Goal: Task Accomplishment & Management: Manage account settings

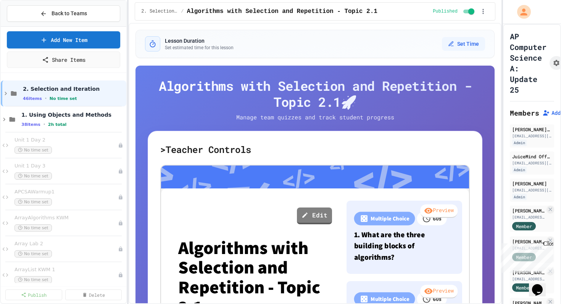
click at [349, 32] on div "Lesson Duration Set estimated time for this lesson Set Time" at bounding box center [315, 43] width 359 height 27
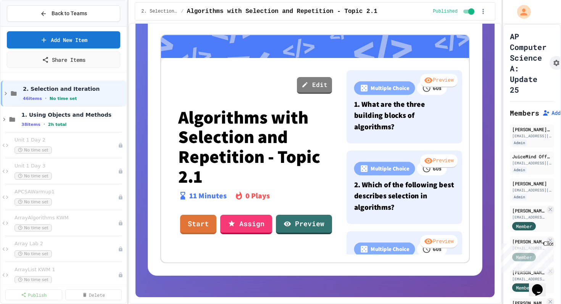
click at [542, 285] on icon "Chat widget" at bounding box center [537, 290] width 11 height 11
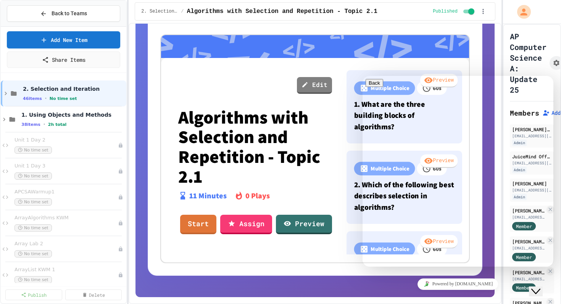
click at [542, 294] on button "Close Chat This icon closes the chat window." at bounding box center [536, 292] width 14 height 10
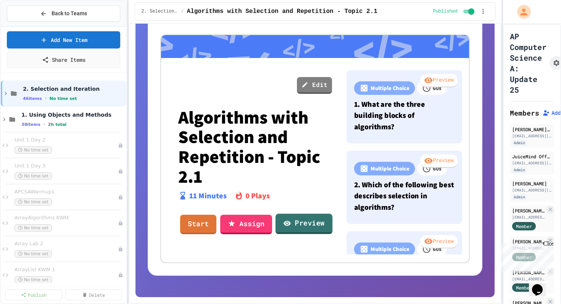
scroll to position [0, 0]
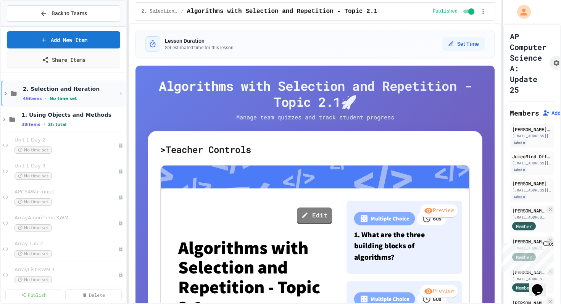
click at [47, 96] on div "46 items • No time set" at bounding box center [70, 98] width 94 height 6
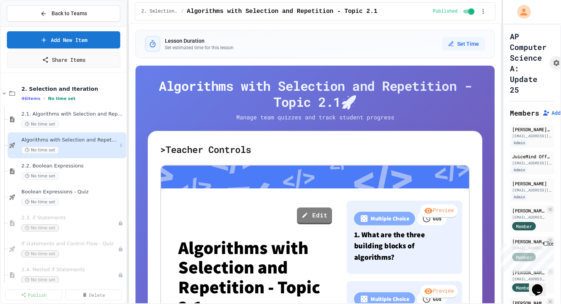
click at [58, 142] on span "Algorithms with Selection and Repetition - Topic 2.1" at bounding box center [69, 140] width 96 height 6
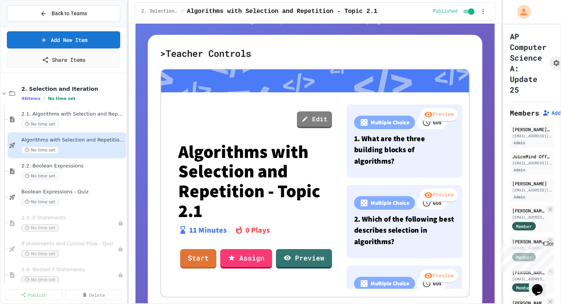
scroll to position [131, 0]
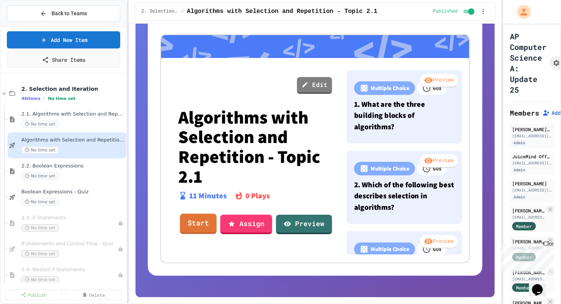
click at [197, 230] on link "Start" at bounding box center [198, 224] width 37 height 21
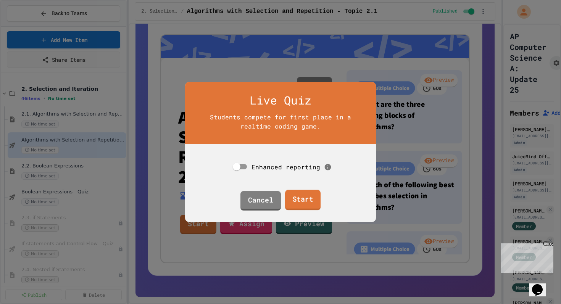
click at [301, 201] on link "Start" at bounding box center [303, 200] width 36 height 21
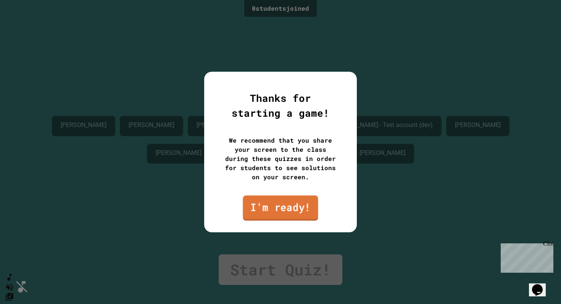
click at [281, 214] on link "I'm ready!" at bounding box center [280, 208] width 75 height 25
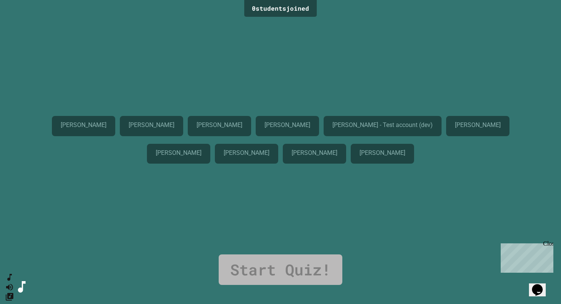
click at [281, 214] on div "Benjamin Zeidenberg Kai Sarko Nate Gregory Ryan Nguyen Karl - Test account (dev…" at bounding box center [280, 137] width 523 height 236
click at [276, 266] on link "Start Quiz!" at bounding box center [281, 270] width 124 height 31
click at [272, 218] on div "Benjamin Zeidenberg Kai Sarko Nate Gregory Ryan Nguyen Karl - Test account (dev…" at bounding box center [280, 137] width 523 height 236
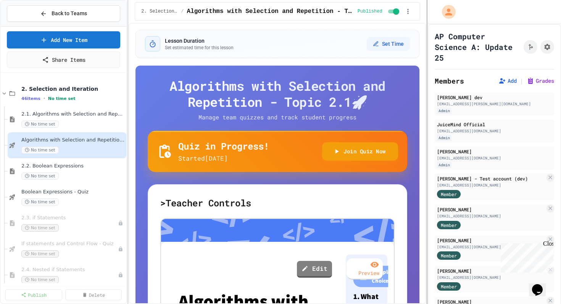
click at [427, 109] on div at bounding box center [428, 152] width 2 height 304
click at [509, 200] on div "Karl - Test account (dev) hsdfhsdfui@gmail.com Member" at bounding box center [494, 187] width 119 height 27
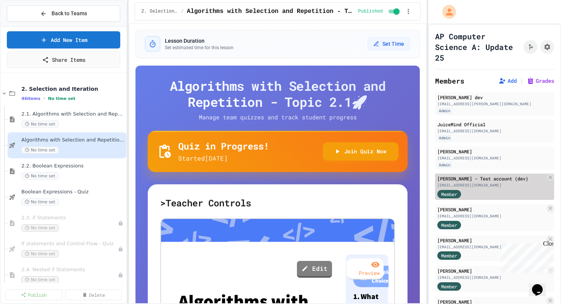
click at [506, 193] on div "Member" at bounding box center [492, 194] width 108 height 10
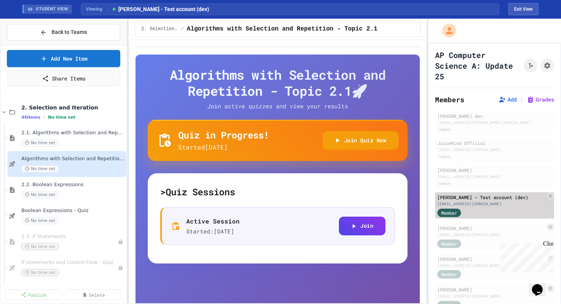
click at [497, 205] on div "[EMAIL_ADDRESS][DOMAIN_NAME]" at bounding box center [492, 204] width 108 height 6
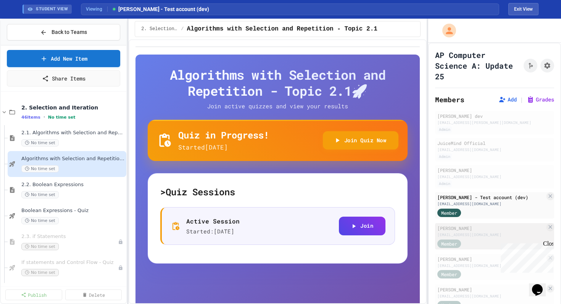
click at [491, 231] on div "[PERSON_NAME]" at bounding box center [492, 228] width 108 height 7
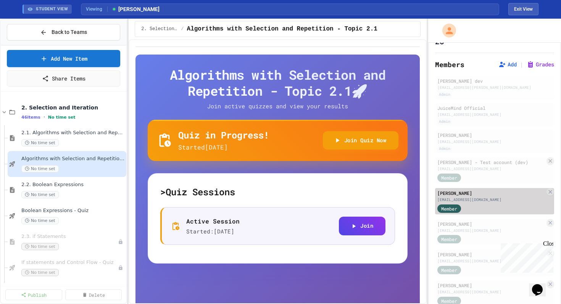
scroll to position [37, 0]
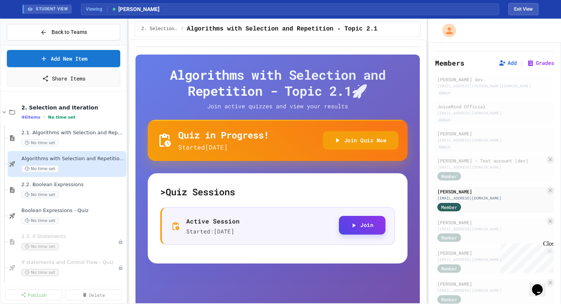
click at [349, 224] on button "Join" at bounding box center [362, 225] width 47 height 19
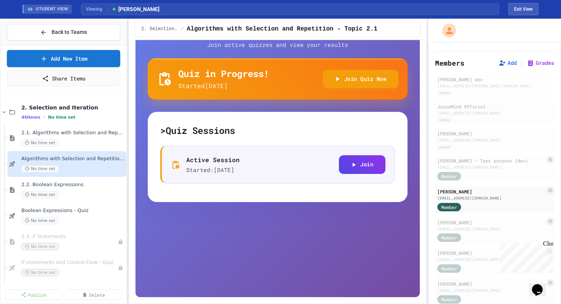
click at [273, 81] on div "Quiz in Progress! Started 9/26/2025 Join Quiz Now" at bounding box center [278, 79] width 242 height 23
click at [362, 85] on button "Join Quiz Now" at bounding box center [361, 78] width 76 height 19
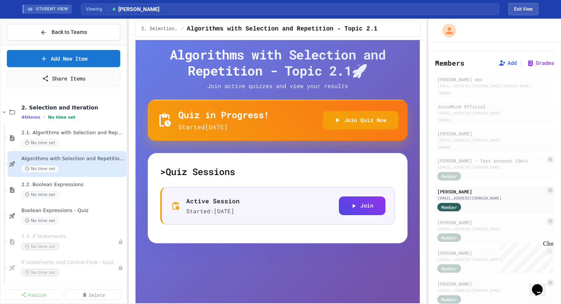
scroll to position [0, 0]
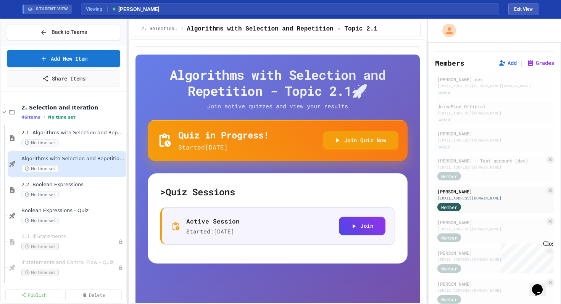
click at [431, 46] on div "AP Computer Science A: Update 25 Members Add | Grades Karl - JuiceMind dev mark…" at bounding box center [495, 241] width 133 height 471
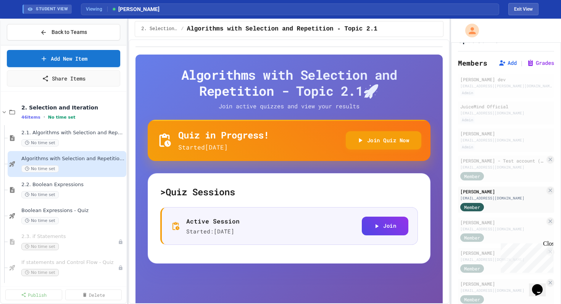
click at [453, 61] on div "Back to Teams Add New Item Share Items 2. Selection and Iteration 46 items • No…" at bounding box center [280, 162] width 561 height 286
click at [526, 11] on button "Exit View" at bounding box center [524, 9] width 30 height 12
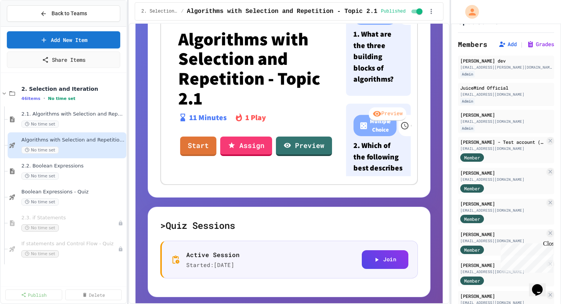
scroll to position [284, 0]
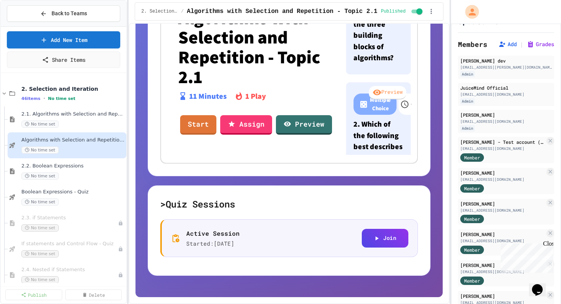
click at [237, 226] on div "Active Session Started: 9/26/2025 Join" at bounding box center [289, 239] width 258 height 38
click at [226, 237] on p "Active Session" at bounding box center [212, 233] width 53 height 9
click at [208, 235] on p "Active Session" at bounding box center [212, 233] width 53 height 9
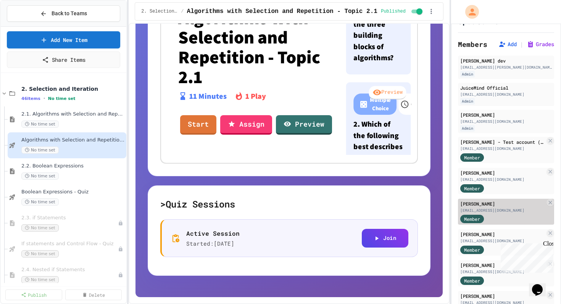
click at [498, 202] on div "[PERSON_NAME]" at bounding box center [503, 204] width 85 height 7
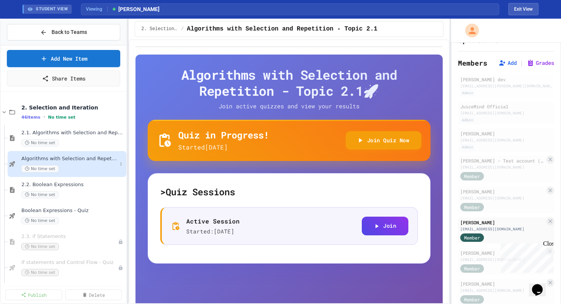
click at [50, 170] on span "No time set" at bounding box center [39, 168] width 37 height 7
click at [97, 160] on span "Algorithms with Selection and Repetition - Topic 2.1" at bounding box center [69, 159] width 96 height 6
click at [270, 173] on div "Algorithms with Selection and Repetition - Topic 2.1 🚀 Join active quizzes and …" at bounding box center [289, 165] width 283 height 197
click at [122, 162] on icon at bounding box center [121, 164] width 5 height 5
click at [248, 170] on div at bounding box center [280, 152] width 561 height 304
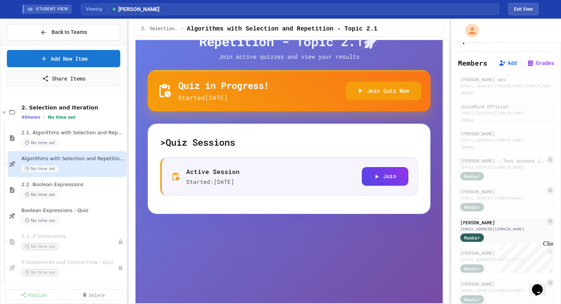
scroll to position [51, 0]
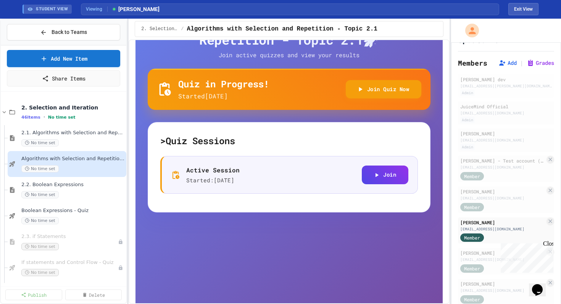
click at [229, 93] on p "Started 9/26/2025" at bounding box center [223, 96] width 91 height 9
click at [390, 87] on button "Join Quiz Now" at bounding box center [384, 88] width 76 height 19
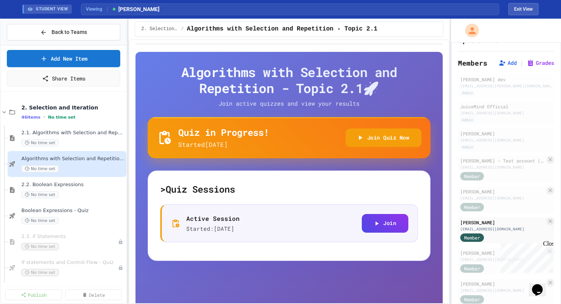
scroll to position [5, 0]
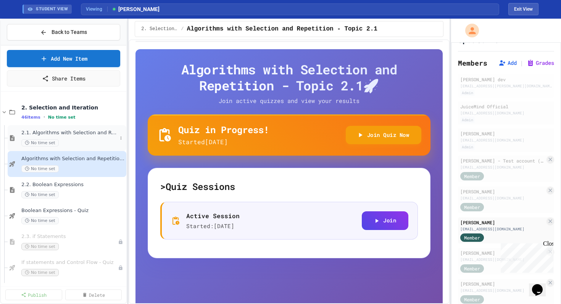
click at [94, 134] on span "2.1. Algorithms with Selection and Repetition" at bounding box center [69, 133] width 96 height 6
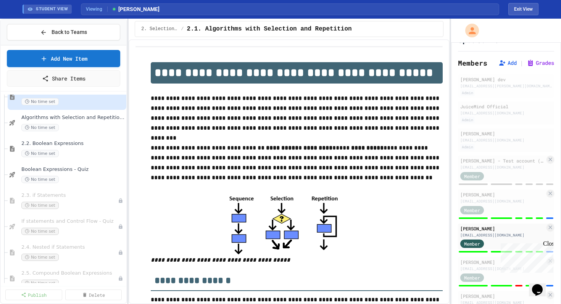
scroll to position [42, 0]
click at [94, 134] on div "2. Selection and Iteration 46 items • No time set 2.1. Algorithms with Selectio…" at bounding box center [64, 189] width 126 height 189
click at [52, 122] on div "Algorithms with Selection and Repetition - Topic 2.1 No time set" at bounding box center [69, 122] width 96 height 17
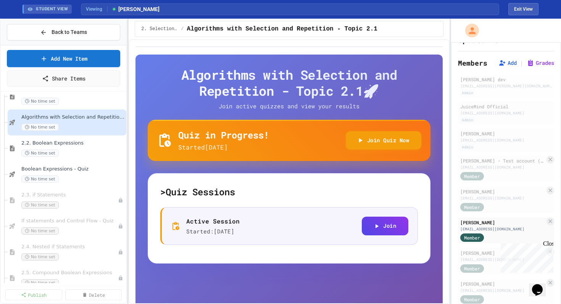
scroll to position [61, 0]
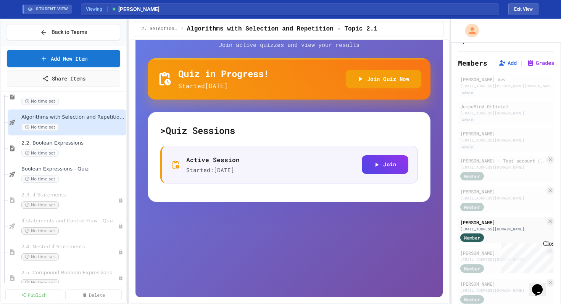
click at [163, 133] on h5 "> Quiz Sessions" at bounding box center [289, 131] width 258 height 12
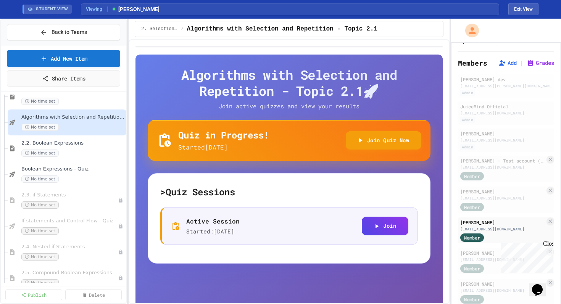
click at [343, 108] on p "Join active quizzes and view your results" at bounding box center [290, 106] width 172 height 9
click at [281, 121] on div "Quiz in Progress! Started 9/26/2025 Join Quiz Now" at bounding box center [289, 140] width 283 height 41
click at [507, 215] on div "Karl - JuiceMind dev markglee.anthony@gmail.com Admin JuiceMind Official info@j…" at bounding box center [506, 267] width 96 height 386
click at [507, 207] on div "Member" at bounding box center [503, 207] width 85 height 10
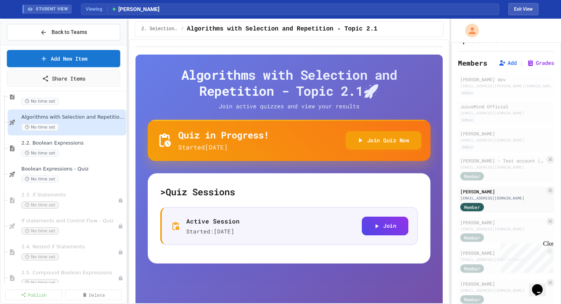
click at [168, 26] on span "2. Selection and Iteration" at bounding box center [159, 29] width 37 height 6
click at [379, 39] on div "Algorithms with Selection and Repetition - Topic 2.1 🚀 Join active quizzes and …" at bounding box center [289, 171] width 321 height 265
click at [530, 8] on button "Exit View" at bounding box center [524, 9] width 30 height 12
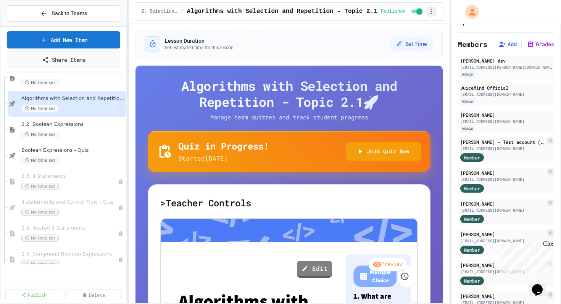
click at [433, 12] on icon "button" at bounding box center [432, 12] width 8 height 8
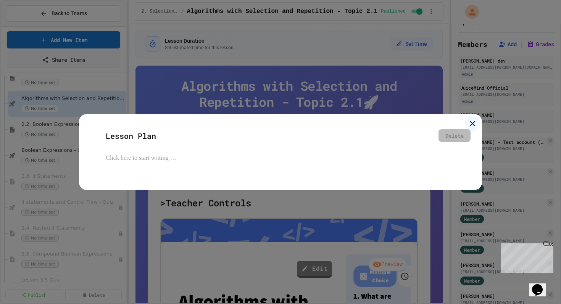
click at [468, 123] on icon at bounding box center [472, 123] width 9 height 9
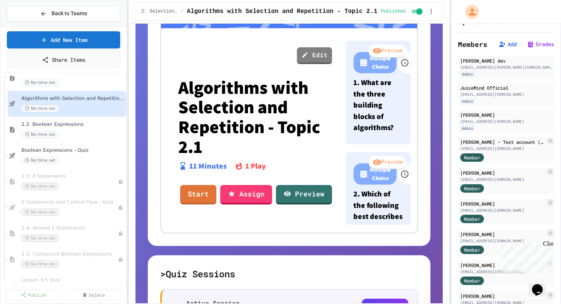
scroll to position [284, 0]
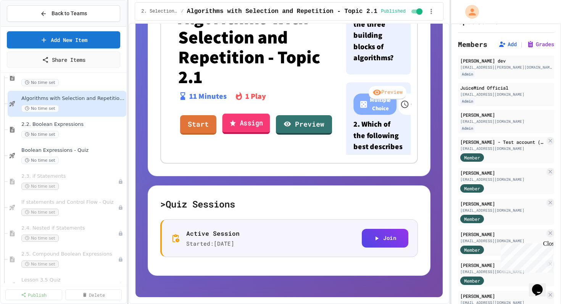
click at [241, 125] on link "Assign" at bounding box center [247, 123] width 48 height 21
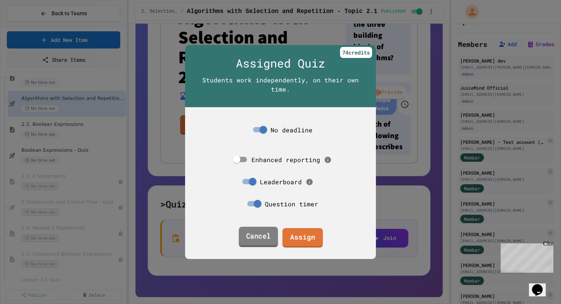
click at [260, 236] on link "Cancel" at bounding box center [258, 237] width 39 height 21
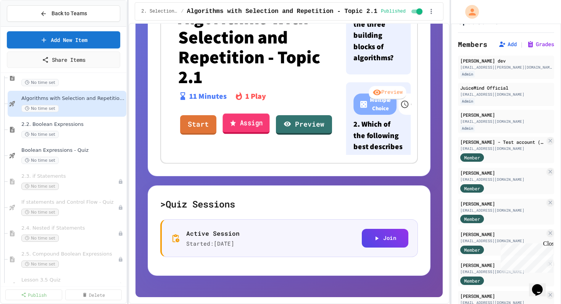
click at [243, 127] on link "Assign" at bounding box center [246, 123] width 47 height 21
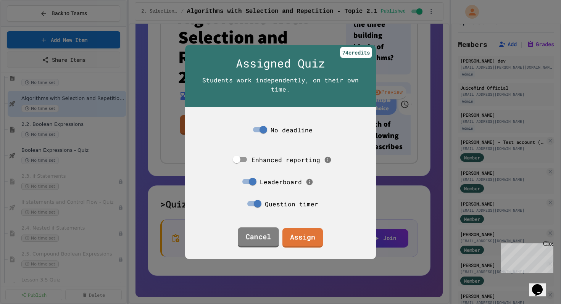
click at [260, 247] on div "Cancel Assign" at bounding box center [280, 237] width 191 height 23
click at [254, 235] on link "Cancel" at bounding box center [258, 238] width 41 height 20
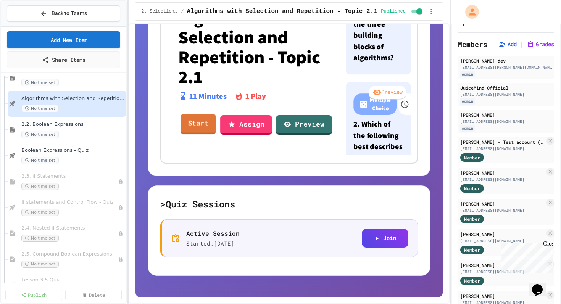
click at [198, 123] on link "Start" at bounding box center [199, 124] width 36 height 21
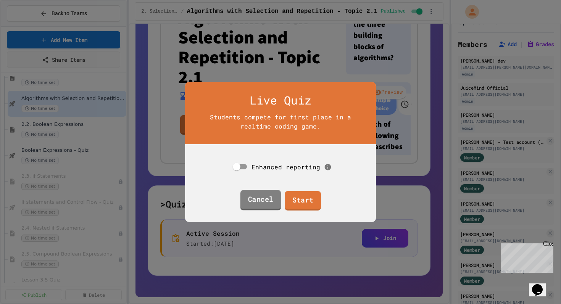
click at [266, 204] on link "Cancel" at bounding box center [260, 200] width 41 height 21
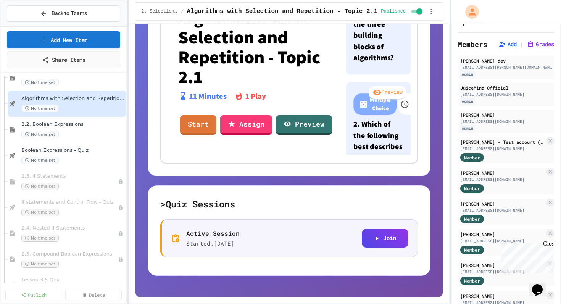
click at [168, 209] on h5 "> Quiz Sessions" at bounding box center [289, 204] width 258 height 12
click at [164, 208] on h5 "> Quiz Sessions" at bounding box center [289, 204] width 258 height 12
click at [246, 240] on div "Active Session Started: 9/26/2025 Join" at bounding box center [290, 238] width 238 height 19
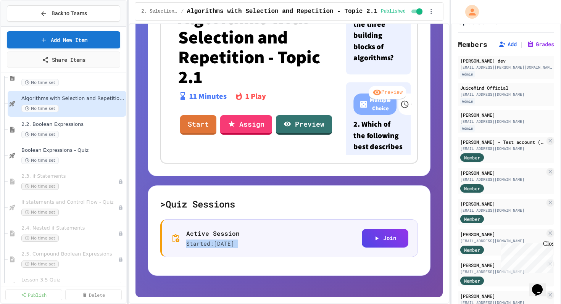
click at [246, 240] on div "Active Session Started: 9/26/2025 Join" at bounding box center [290, 238] width 238 height 19
click at [543, 285] on icon "Chat widget" at bounding box center [537, 290] width 11 height 11
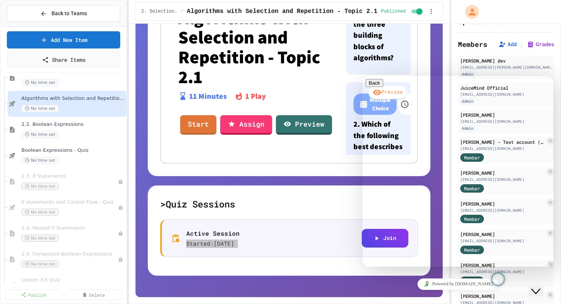
click at [425, 294] on textarea at bounding box center [395, 297] width 59 height 6
click at [543, 287] on button "Close Chat This icon closes the chat window." at bounding box center [536, 292] width 14 height 10
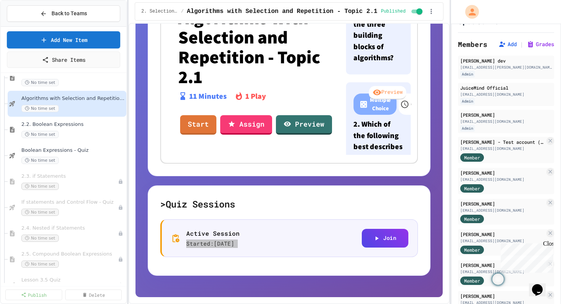
scroll to position [0, 0]
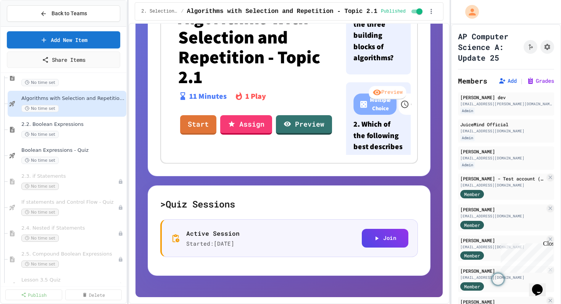
click at [536, 85] on div "Add | Grades" at bounding box center [525, 80] width 59 height 9
click at [536, 82] on button "Grades" at bounding box center [540, 81] width 27 height 8
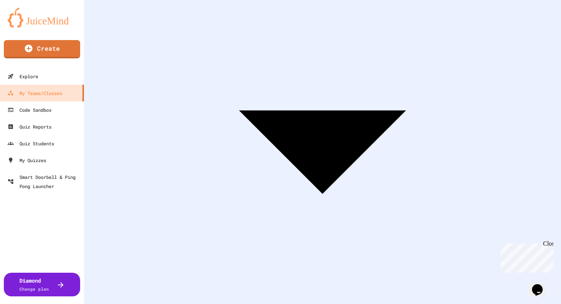
scroll to position [153, 0]
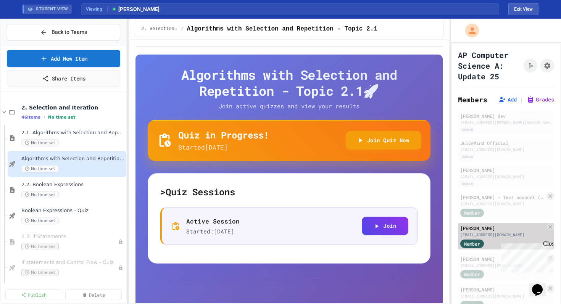
click at [506, 231] on div "[PERSON_NAME]" at bounding box center [503, 228] width 85 height 7
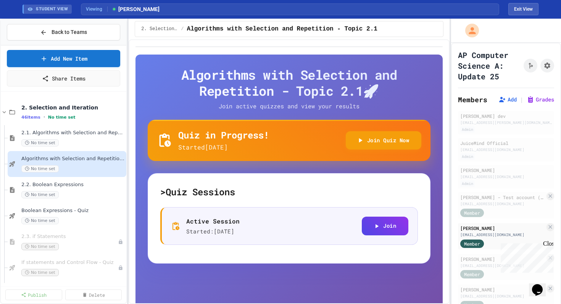
click at [540, 285] on icon "Chat widget" at bounding box center [537, 290] width 11 height 11
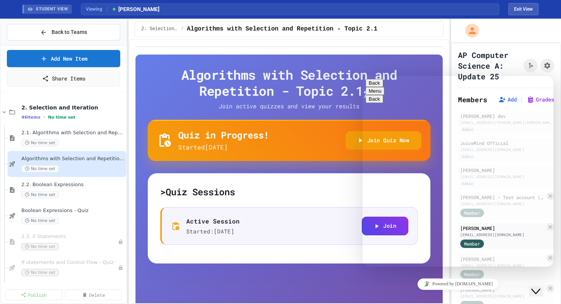
click at [425, 294] on textarea "**********" at bounding box center [395, 297] width 59 height 6
type textarea "**********"
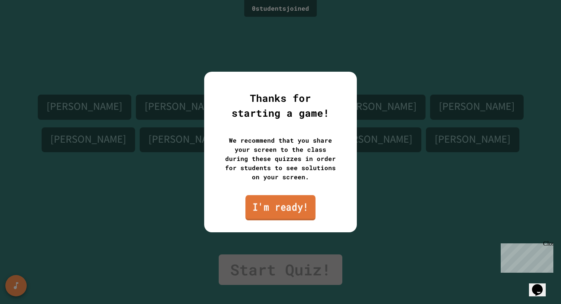
click at [298, 217] on link "I'm ready!" at bounding box center [281, 208] width 70 height 25
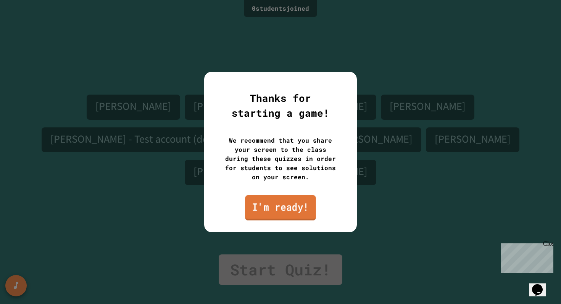
click at [279, 208] on link "I'm ready!" at bounding box center [280, 208] width 71 height 25
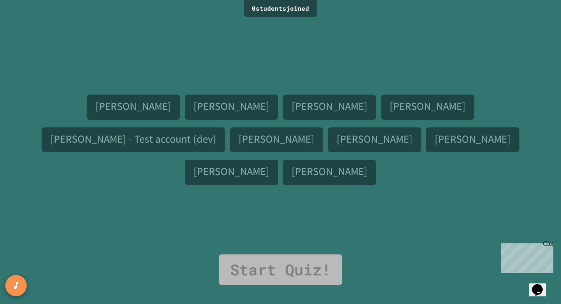
click at [279, 208] on div "Nate Gregory Natalie Pristas Elizabeth Kane Andrew Shirk Karl - Test account (d…" at bounding box center [280, 137] width 523 height 236
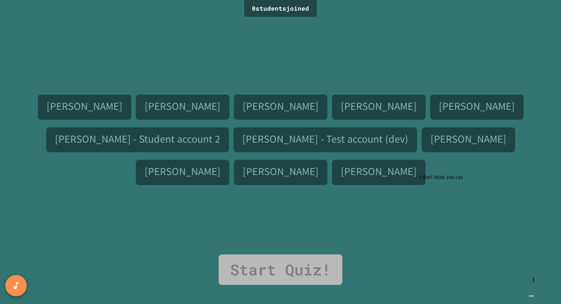
click at [474, 181] on div "I don't think you can" at bounding box center [487, 178] width 137 height 6
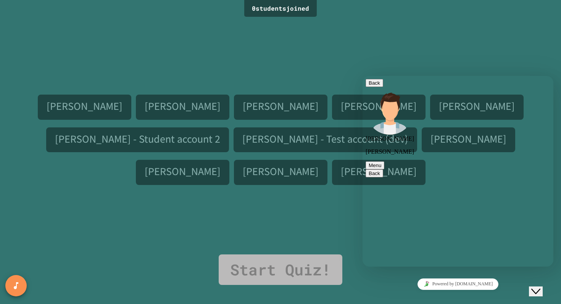
click at [376, 87] on button "Back" at bounding box center [375, 83] width 18 height 8
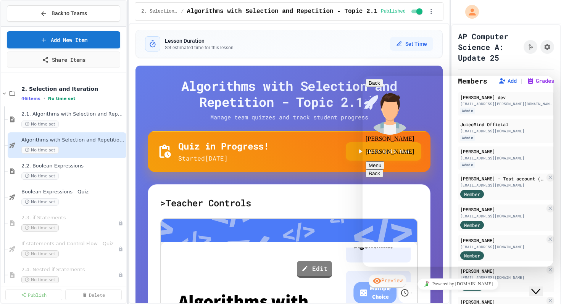
click at [540, 287] on icon "Close Chat This icon closes the chat window." at bounding box center [536, 291] width 9 height 9
click at [29, 193] on span "Boolean Expressions - Quiz" at bounding box center [69, 192] width 96 height 6
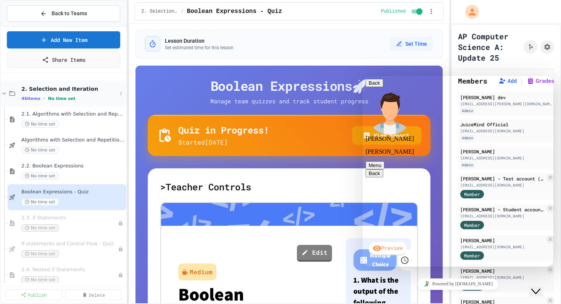
click at [6, 94] on icon at bounding box center [4, 93] width 7 height 7
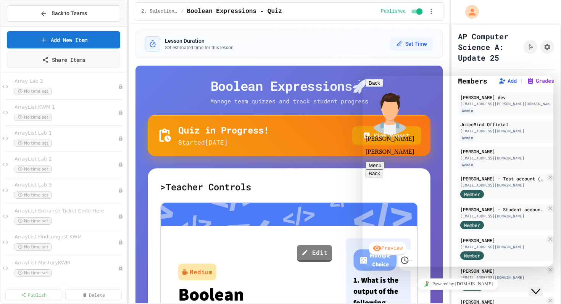
scroll to position [205, 0]
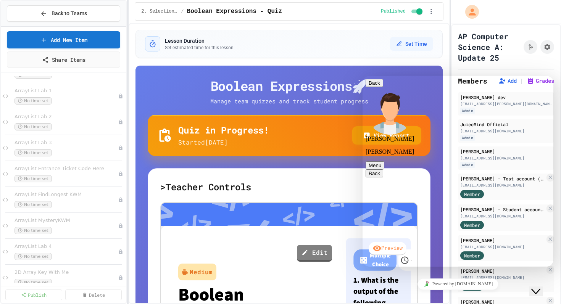
type textarea "**********"
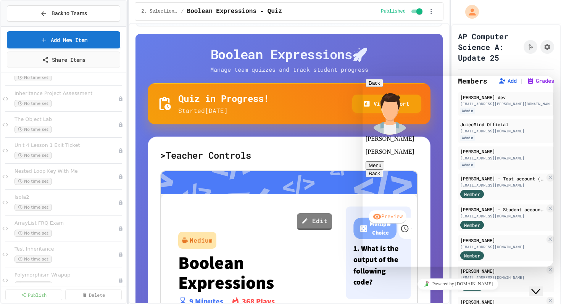
type textarea "**********"
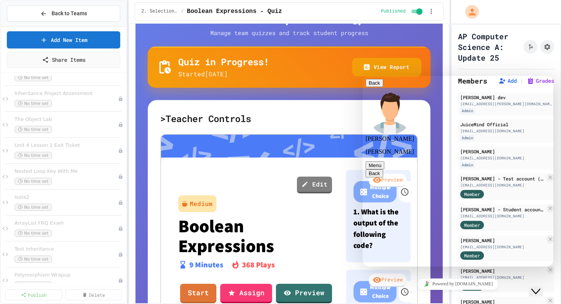
scroll to position [70, 0]
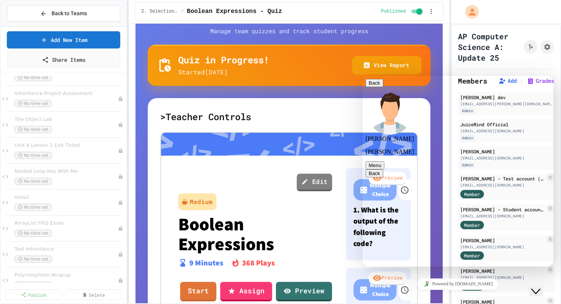
click at [315, 177] on link "Edit" at bounding box center [315, 183] width 36 height 18
type textarea "*"
type textarea "**********"
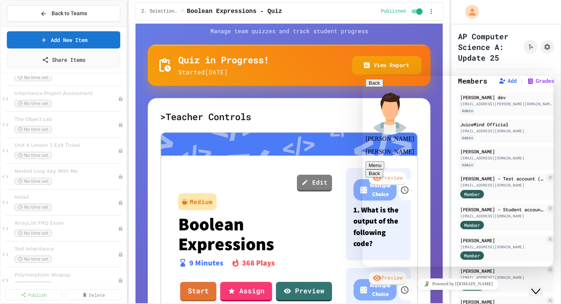
scroll to position [320, 0]
type input "**********"
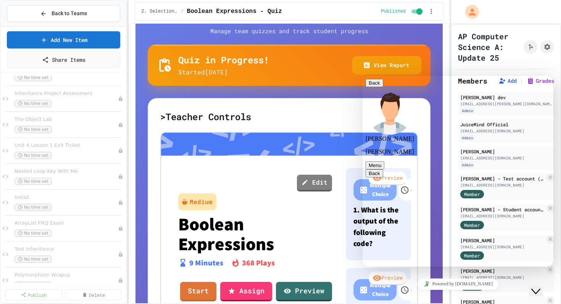
type input "**"
type input "**********"
type input "**"
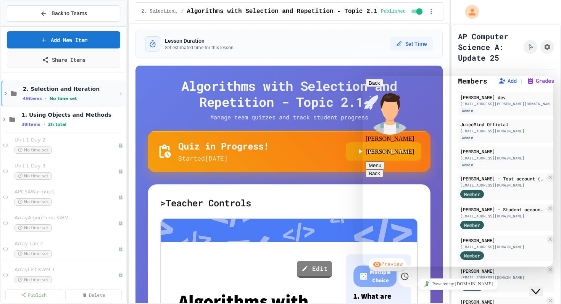
type textarea "**********"
click at [50, 101] on div "46 items • No time set" at bounding box center [70, 98] width 94 height 6
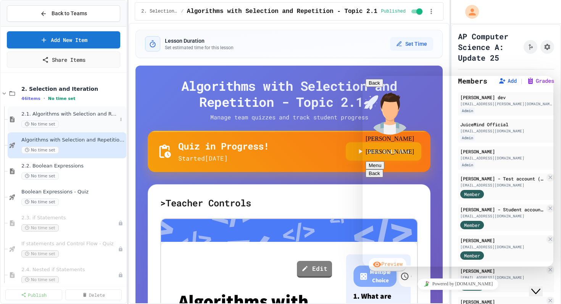
click at [50, 115] on span "2.1. Algorithms with Selection and Repetition" at bounding box center [69, 114] width 96 height 6
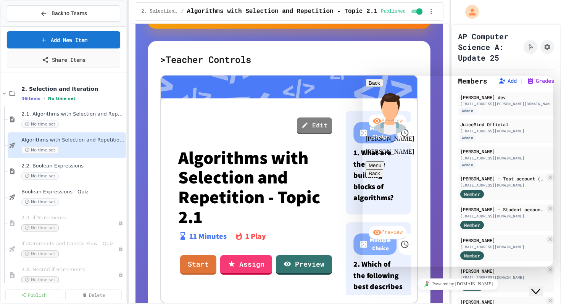
scroll to position [194, 0]
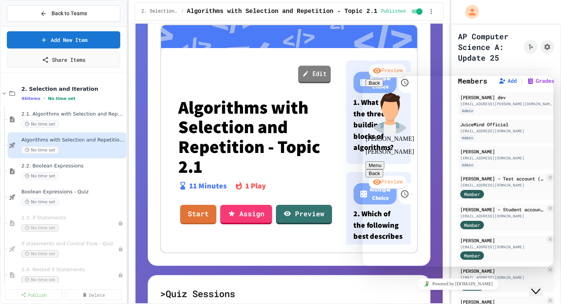
click at [313, 74] on link "Edit" at bounding box center [315, 75] width 33 height 18
type input "**"
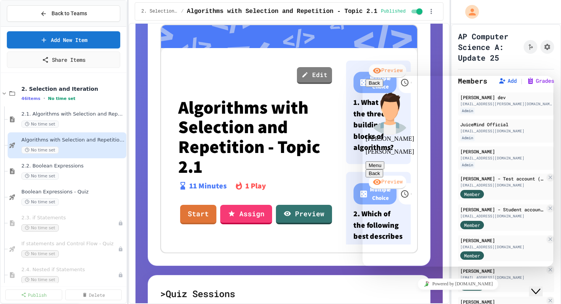
scroll to position [304, 0]
click at [376, 87] on button "Back" at bounding box center [375, 83] width 18 height 8
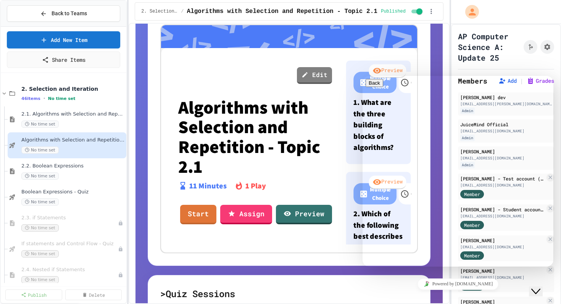
click at [541, 287] on icon "Close Chat This icon closes the chat window." at bounding box center [536, 291] width 9 height 9
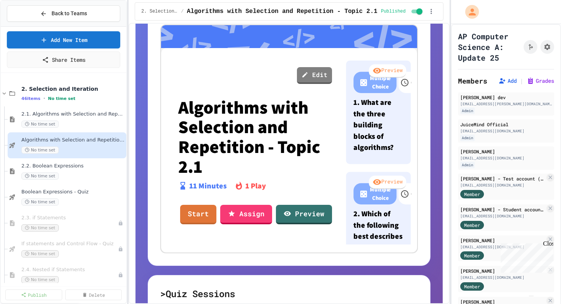
click at [550, 245] on div "Close" at bounding box center [548, 246] width 10 height 10
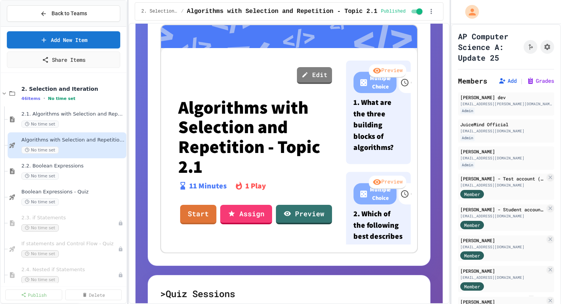
click at [302, 184] on link "Exit" at bounding box center [311, 181] width 57 height 22
click at [313, 78] on link "Edit" at bounding box center [315, 75] width 35 height 18
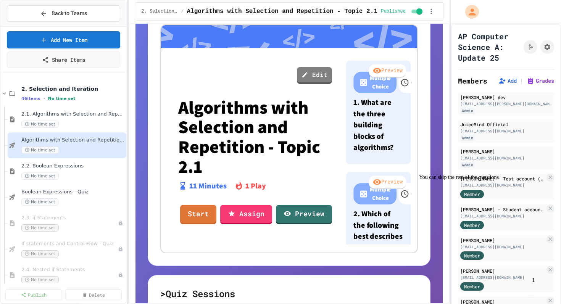
type input "**"
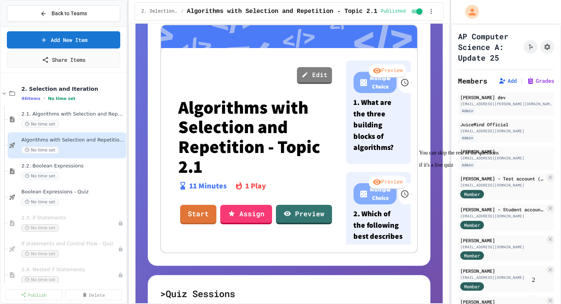
click at [471, 168] on div "if it's a live quiz" at bounding box center [487, 165] width 137 height 6
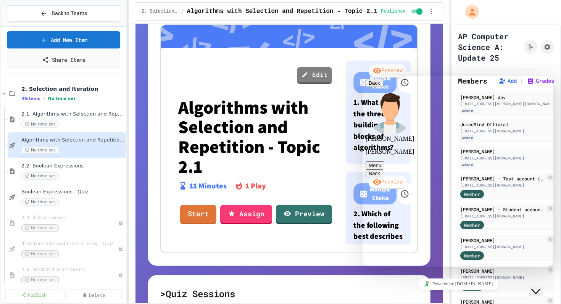
drag, startPoint x: 469, startPoint y: 260, endPoint x: 306, endPoint y: 245, distance: 163.8
click at [363, 245] on html "**********" at bounding box center [458, 171] width 191 height 191
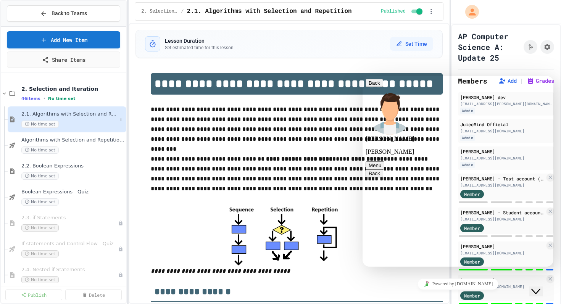
type textarea "*********"
click at [64, 115] on span "2.1. Algorithms with Selection and Repetition" at bounding box center [69, 114] width 96 height 6
click at [64, 115] on span "2.1. Algorithms with Selection and Repetition" at bounding box center [73, 114] width 104 height 6
click at [64, 142] on span "Algorithms with Selection and Repetition - Topic 2.1" at bounding box center [69, 140] width 96 height 6
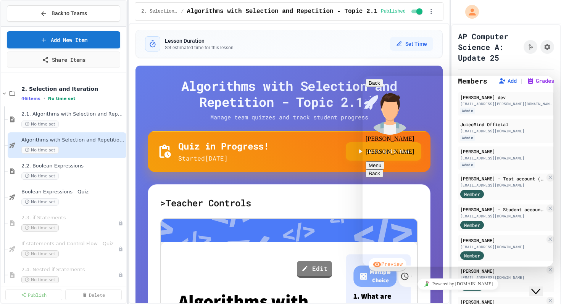
click at [538, 287] on icon "Close Chat This icon closes the chat window." at bounding box center [536, 291] width 9 height 9
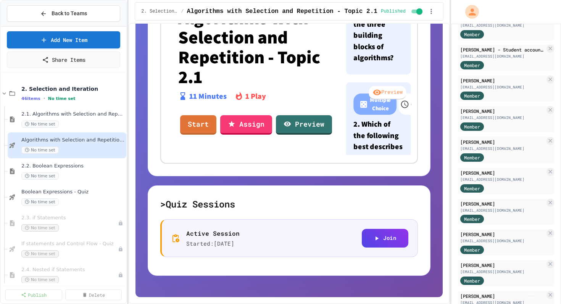
scroll to position [282, 0]
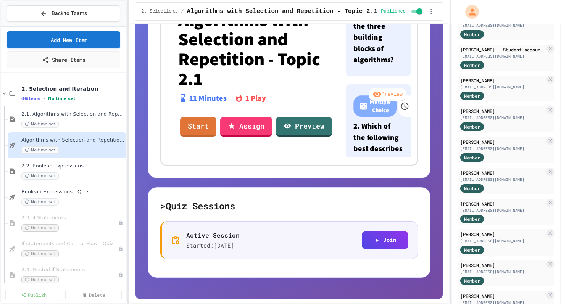
click at [259, 240] on div "Active Session Started: 9/26/2025 Join" at bounding box center [290, 240] width 238 height 19
click at [226, 237] on p "Active Session" at bounding box center [212, 235] width 53 height 9
click at [532, 296] on img "Chat widget" at bounding box center [532, 296] width 0 height 0
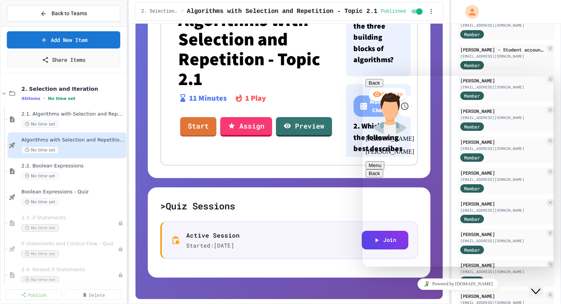
type textarea "**********"
paste textarea
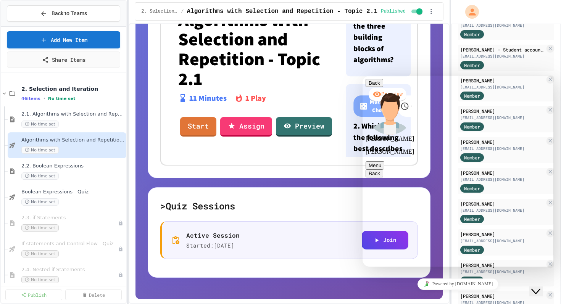
scroll to position [177, 0]
click at [541, 287] on icon "Close Chat This icon closes the chat window." at bounding box center [536, 291] width 9 height 9
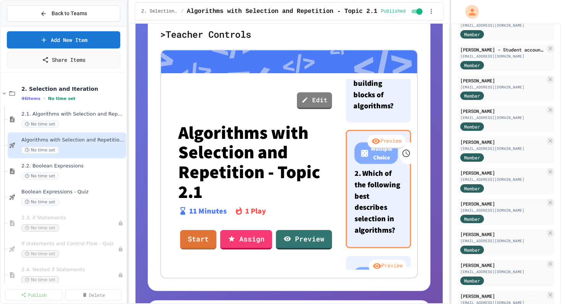
scroll to position [78, 0]
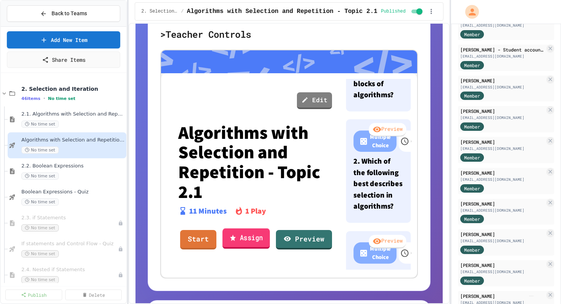
click at [246, 241] on link "Assign" at bounding box center [246, 238] width 47 height 21
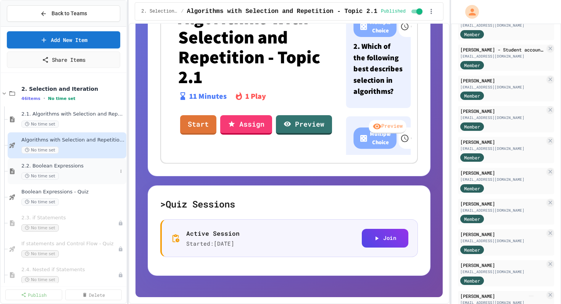
click at [71, 163] on span "2.2. Boolean Expressions" at bounding box center [69, 166] width 96 height 6
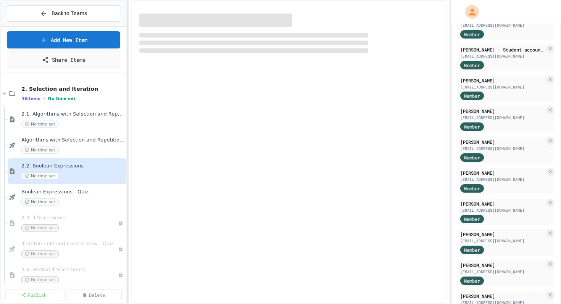
select select "***"
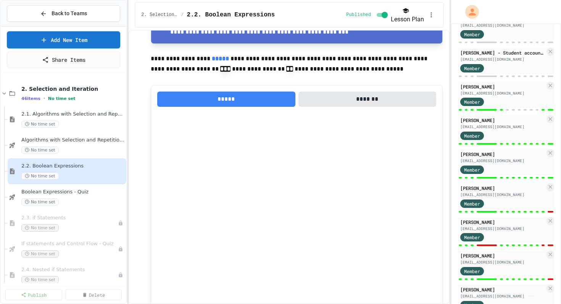
scroll to position [154, 0]
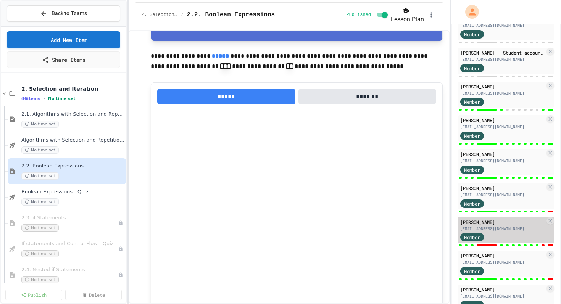
click at [513, 241] on div "Member" at bounding box center [503, 238] width 85 height 10
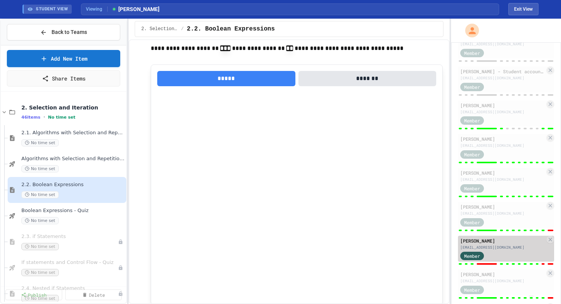
scroll to position [127, 0]
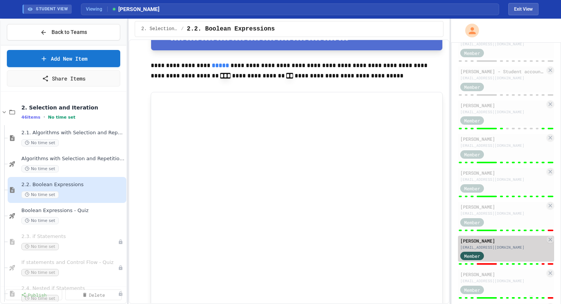
type input "*"
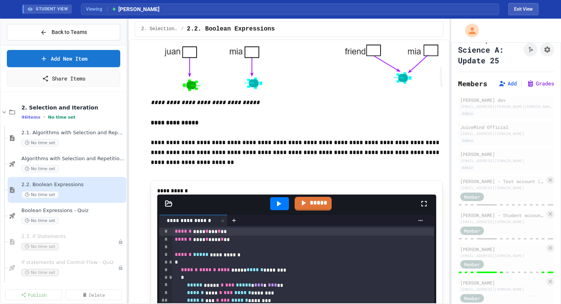
scroll to position [0, 0]
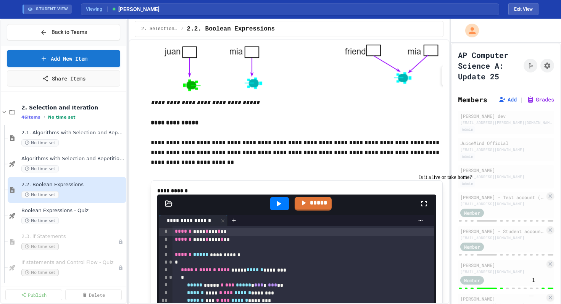
click at [532, 296] on img "Chat widget" at bounding box center [532, 296] width 0 height 0
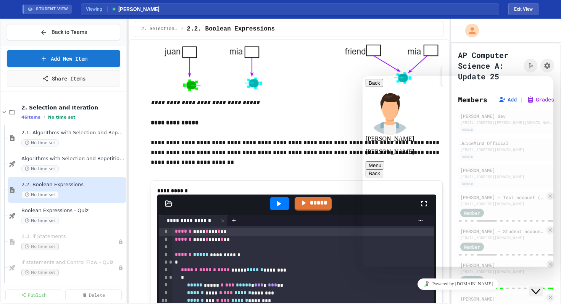
scroll to position [212, 0]
type textarea "**********"
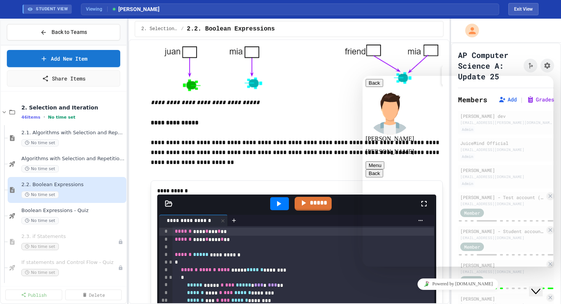
type textarea "**********"
click at [68, 153] on div "Algorithms with Selection and Repetition - Topic 2.1 No time set" at bounding box center [67, 164] width 119 height 26
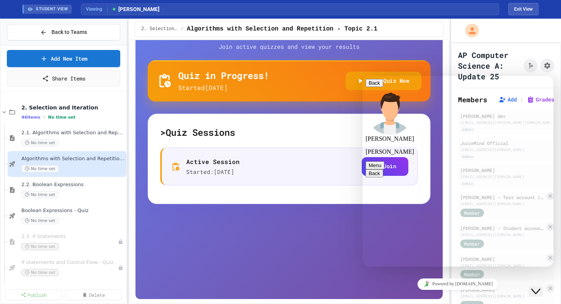
scroll to position [56, 0]
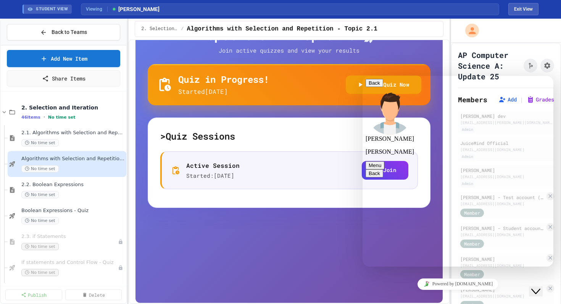
click at [280, 105] on div "Quiz in Progress! Started 9/26/2025 Join Quiz Now" at bounding box center [289, 84] width 283 height 41
click at [540, 289] on icon "Close Chat This icon closes the chat window." at bounding box center [536, 291] width 9 height 9
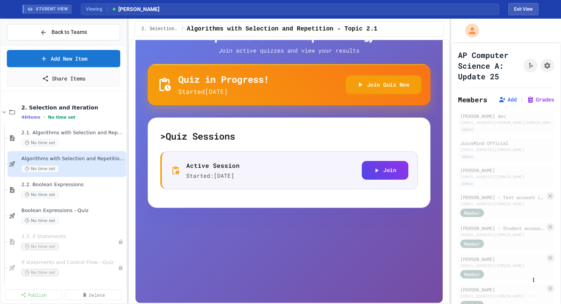
scroll to position [0, 0]
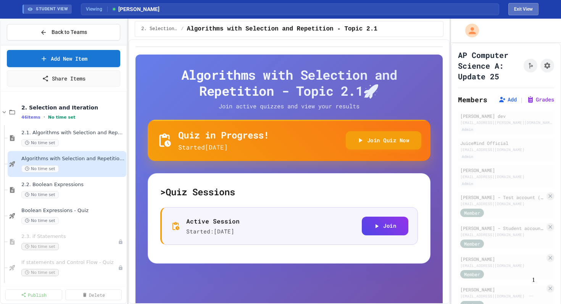
click at [534, 8] on button "Exit View" at bounding box center [524, 9] width 30 height 12
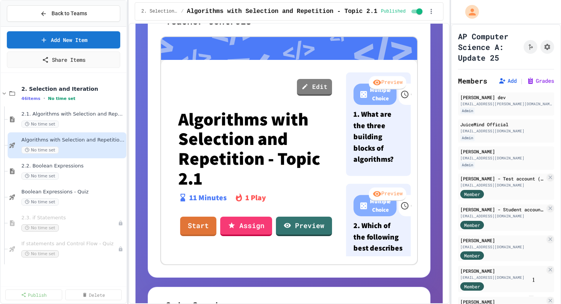
scroll to position [184, 0]
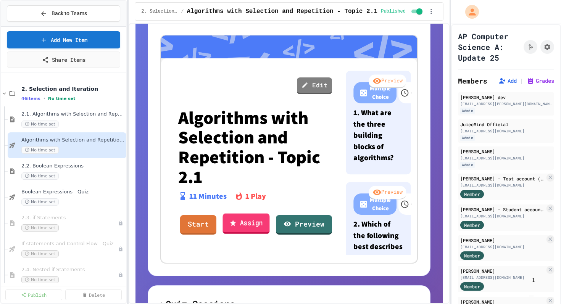
click at [250, 224] on link "Assign" at bounding box center [246, 224] width 47 height 21
click at [59, 167] on span "2.2. Boolean Expressions" at bounding box center [69, 166] width 96 height 6
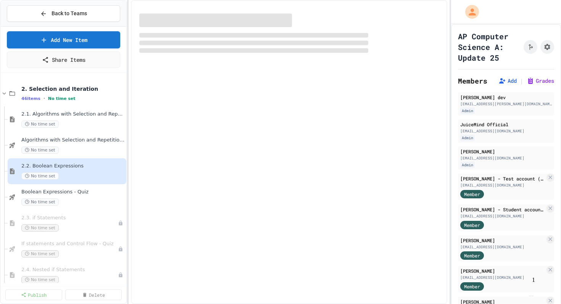
select select "***"
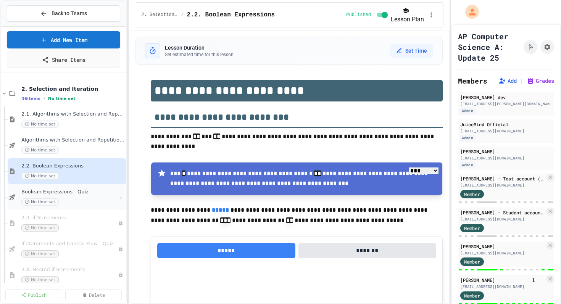
click at [63, 196] on div "Boolean Expressions - Quiz No time set" at bounding box center [69, 197] width 96 height 17
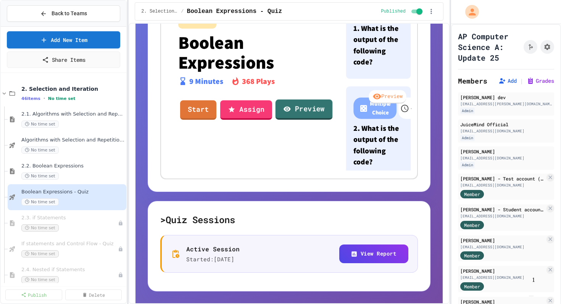
scroll to position [264, 0]
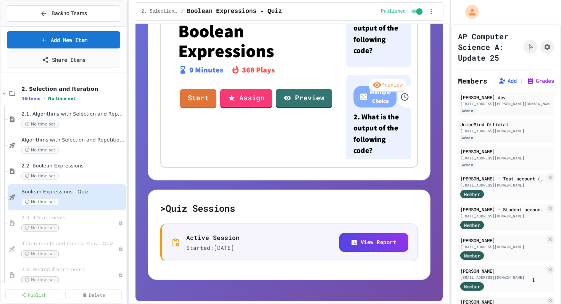
click at [166, 207] on h5 "> Quiz Sessions" at bounding box center [289, 208] width 258 height 12
click at [164, 209] on h5 "> Quiz Sessions" at bounding box center [289, 208] width 258 height 12
click at [532, 296] on img "Chat widget" at bounding box center [532, 296] width 0 height 0
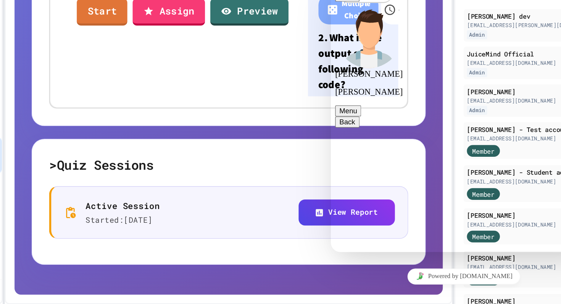
scroll to position [263, 0]
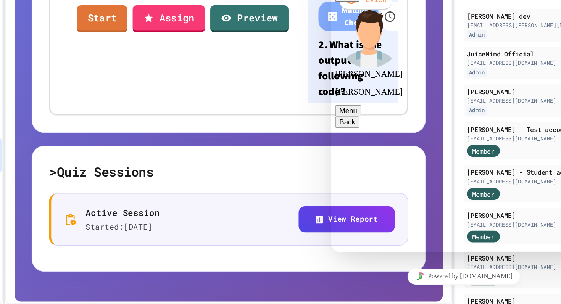
click at [311, 171] on div "> Teacher Controls Edit Medium Boolean Expressions 9 Minutes 368 Plays Start As…" at bounding box center [289, 44] width 283 height 276
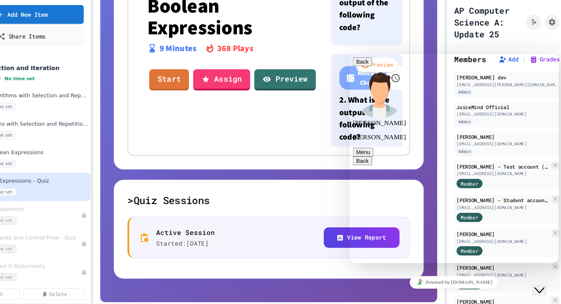
click at [543, 284] on icon "Close Chat This icon closes the chat window." at bounding box center [538, 288] width 9 height 9
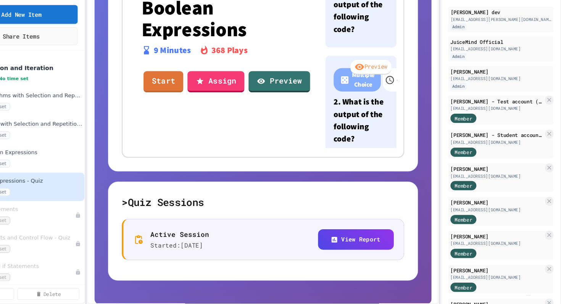
scroll to position [268, 0]
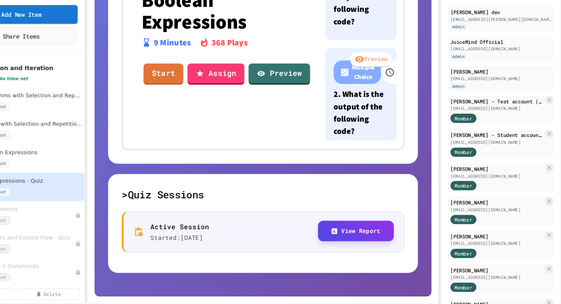
click at [371, 238] on button "View Report" at bounding box center [375, 237] width 70 height 19
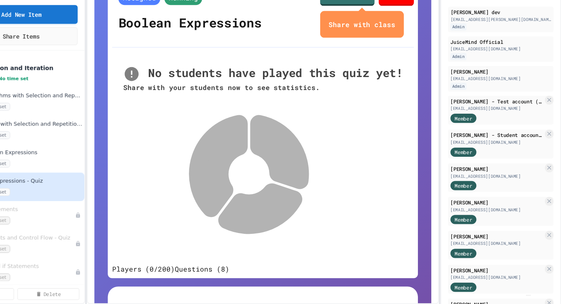
scroll to position [75, 0]
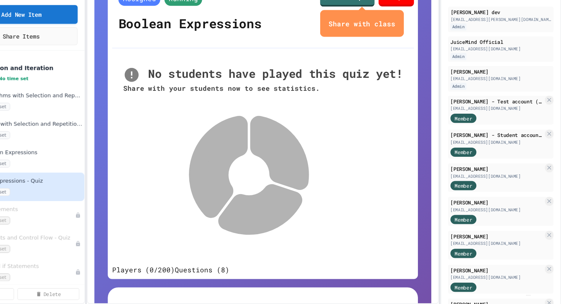
click at [406, 32] on link "End quiz" at bounding box center [411, 24] width 32 height 16
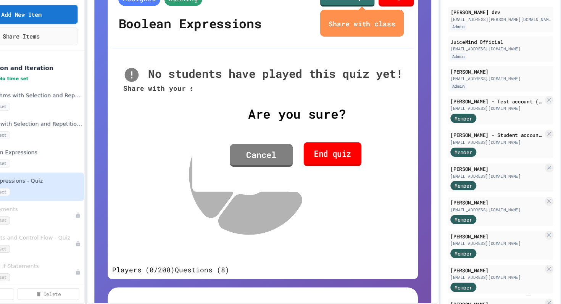
click at [368, 165] on link "End quiz" at bounding box center [353, 168] width 53 height 22
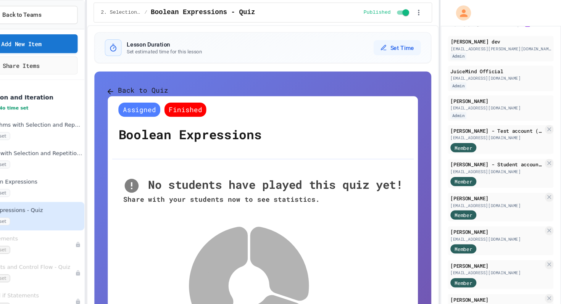
scroll to position [0, 0]
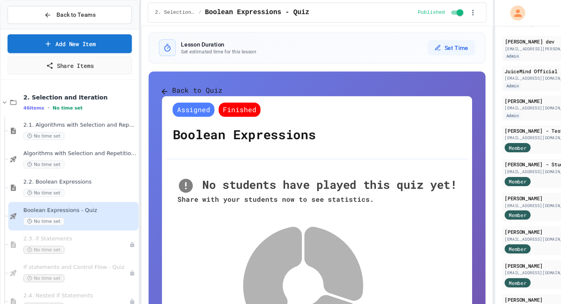
click at [175, 86] on button "Back to Quiz" at bounding box center [175, 83] width 55 height 10
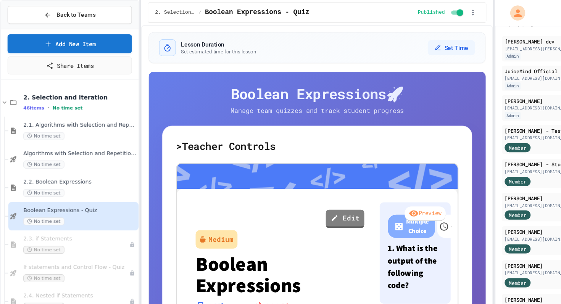
scroll to position [215, 0]
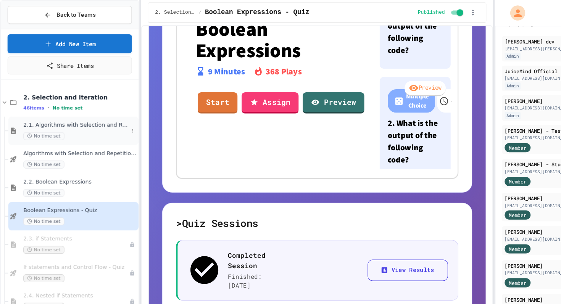
click at [52, 125] on span "No time set" at bounding box center [39, 124] width 37 height 7
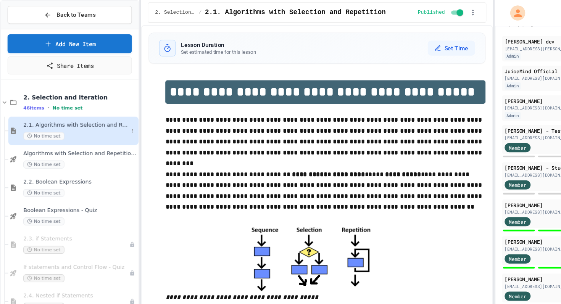
click at [69, 115] on span "2.1. Algorithms with Selection and Repetition" at bounding box center [69, 114] width 96 height 6
click at [69, 115] on span "2.1. Algorithms with Selection and Repetition" at bounding box center [73, 114] width 104 height 6
click at [80, 147] on div "No time set" at bounding box center [69, 150] width 96 height 7
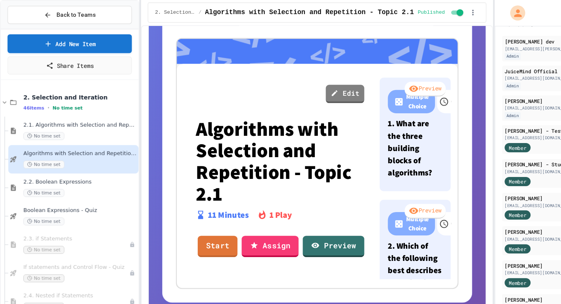
scroll to position [284, 0]
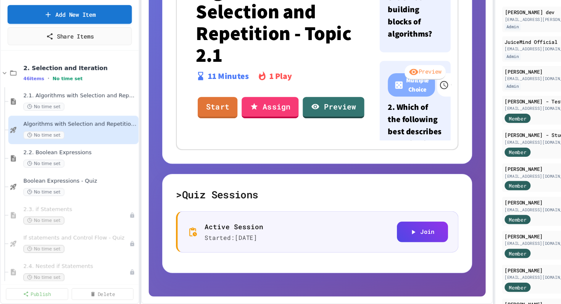
click at [232, 235] on p "Active Session" at bounding box center [212, 233] width 53 height 9
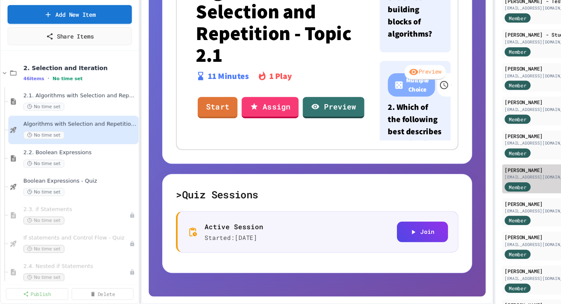
scroll to position [191, 0]
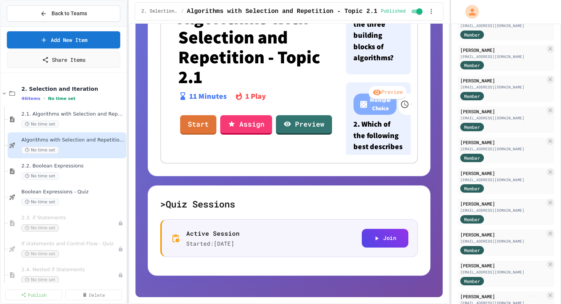
click at [532, 296] on img "Chat widget" at bounding box center [532, 296] width 0 height 0
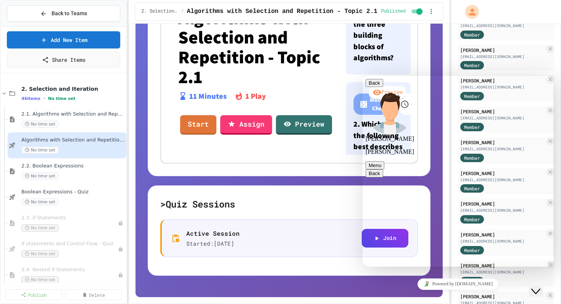
scroll to position [421, 0]
drag, startPoint x: 472, startPoint y: 257, endPoint x: 324, endPoint y: 262, distance: 148.3
click at [363, 262] on html "**********" at bounding box center [458, 171] width 191 height 191
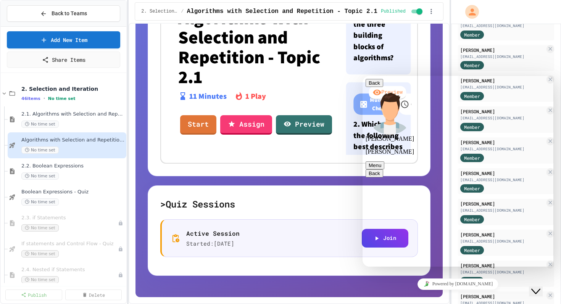
type textarea "**********"
paste textarea
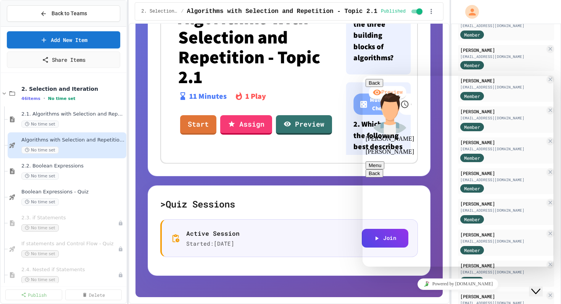
scroll to position [561, 0]
click at [315, 165] on div "> Teacher Controls Edit Algorithms with Selection and Repetition - Topic 2.1 11…" at bounding box center [289, 39] width 283 height 276
click at [542, 290] on button "Close Chat This icon closes the chat window." at bounding box center [536, 292] width 14 height 10
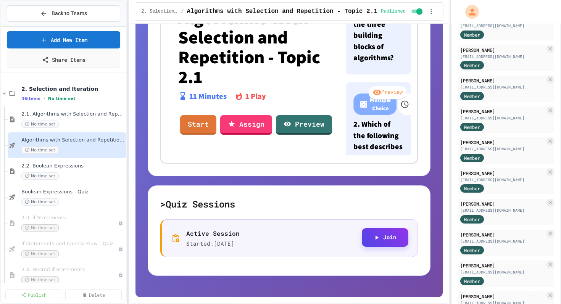
click at [382, 243] on button "Join" at bounding box center [385, 237] width 47 height 19
click at [246, 123] on link "Assign" at bounding box center [246, 124] width 50 height 21
click at [532, 296] on img "Chat widget" at bounding box center [532, 296] width 0 height 0
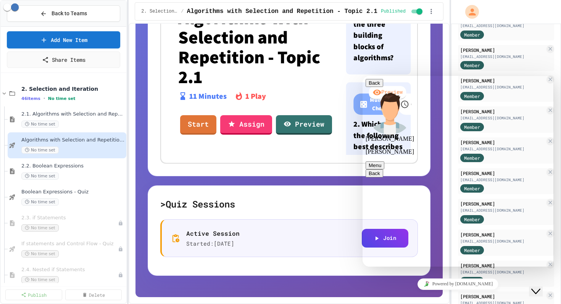
click at [541, 289] on icon "Close Chat This icon closes the chat window." at bounding box center [536, 291] width 9 height 9
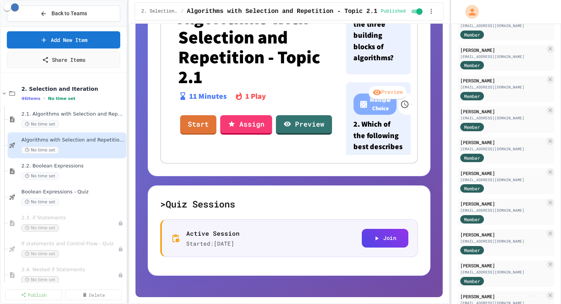
click at [532, 296] on img "Chat widget" at bounding box center [532, 296] width 0 height 0
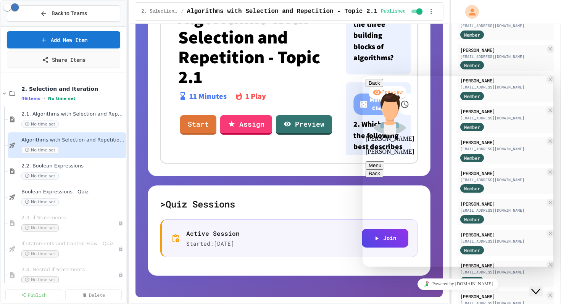
scroll to position [703, 0]
type textarea "*"
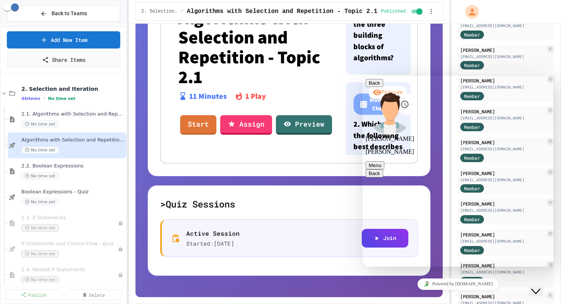
scroll to position [721, 0]
type textarea "**********"
click at [62, 170] on div "2.2. Boolean Expressions No time set" at bounding box center [69, 171] width 96 height 17
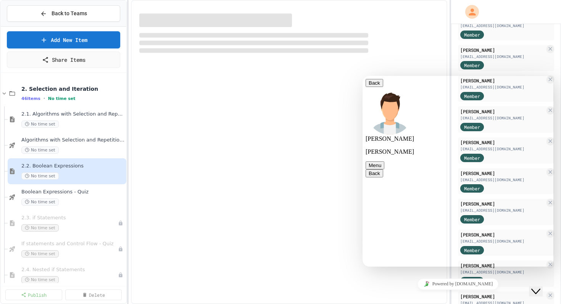
select select "***"
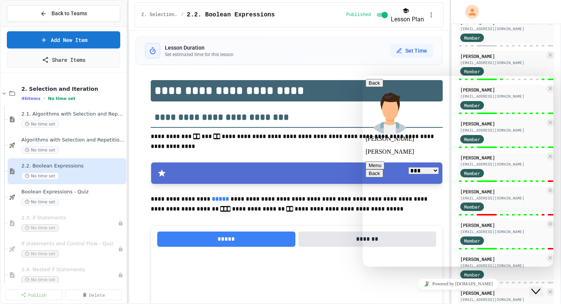
scroll to position [194, 0]
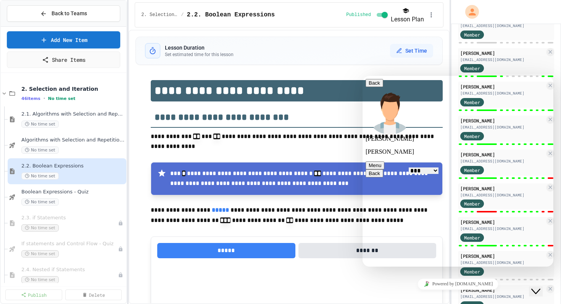
click at [540, 289] on icon "Chat widget" at bounding box center [536, 291] width 9 height 5
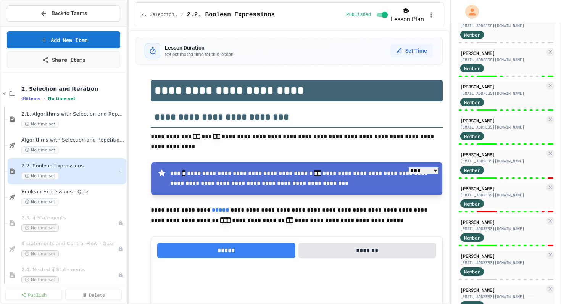
click at [57, 169] on span "2.2. Boolean Expressions" at bounding box center [69, 166] width 96 height 6
click at [65, 193] on span "Boolean Expressions - Quiz" at bounding box center [69, 192] width 96 height 6
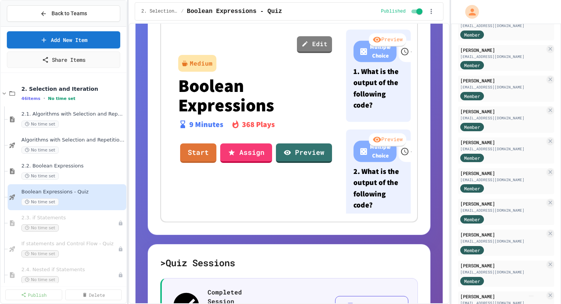
scroll to position [165, 0]
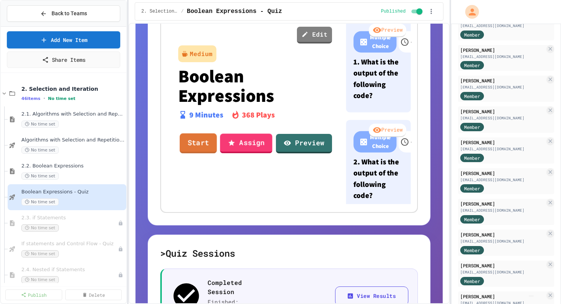
click at [244, 146] on link "Assign" at bounding box center [246, 143] width 52 height 19
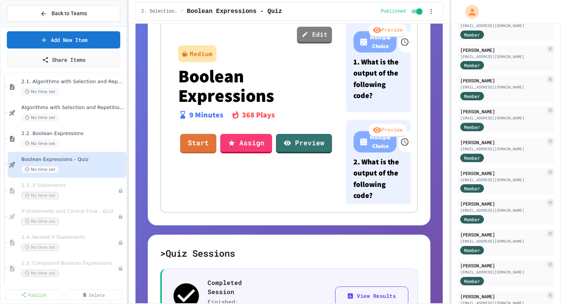
scroll to position [36, 0]
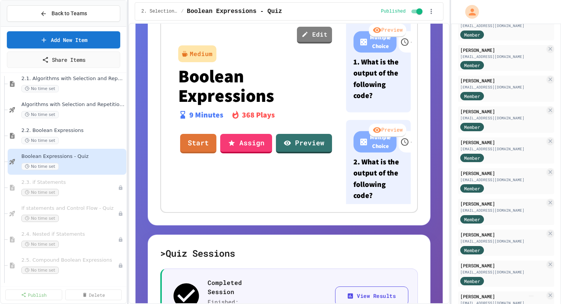
click at [62, 210] on span "If statements and Control Flow - Quiz" at bounding box center [69, 208] width 97 height 6
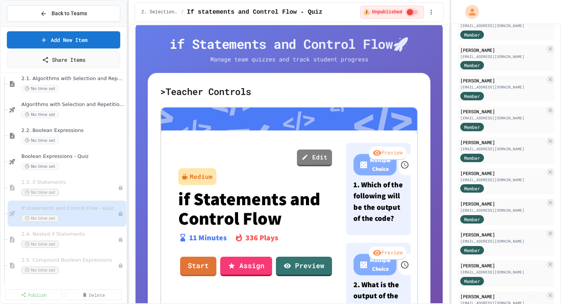
scroll to position [94, 0]
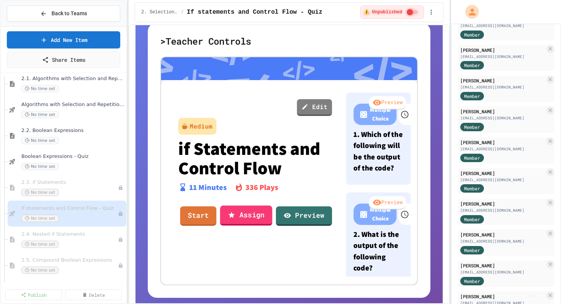
click at [245, 211] on link "Assign" at bounding box center [246, 216] width 52 height 20
click at [532, 296] on img "Chat widget" at bounding box center [532, 296] width 0 height 0
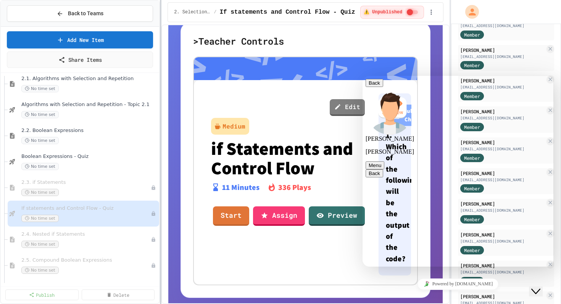
scroll to position [110, 0]
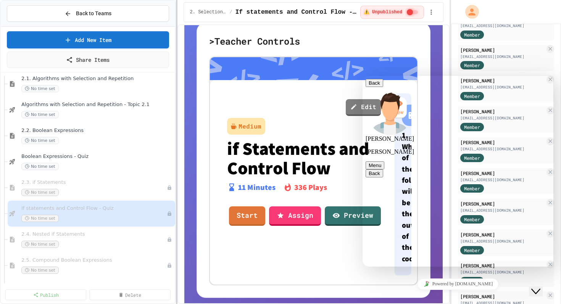
click at [177, 122] on div at bounding box center [177, 152] width 2 height 304
click at [94, 205] on span "If statements and Control Flow - Quiz" at bounding box center [90, 208] width 138 height 6
click at [169, 215] on icon at bounding box center [170, 214] width 5 height 5
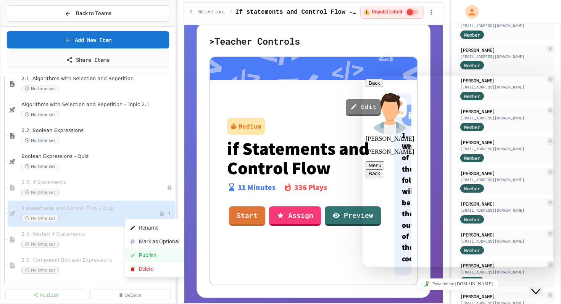
click at [153, 253] on button "Publish" at bounding box center [154, 256] width 59 height 14
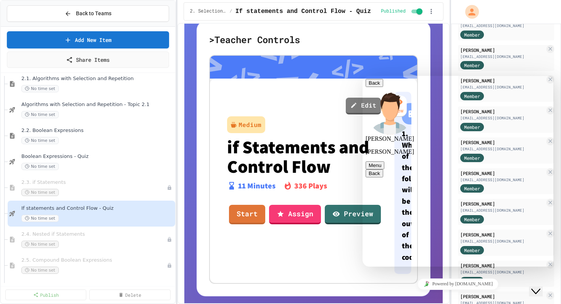
paste textarea "**********"
type textarea "**********"
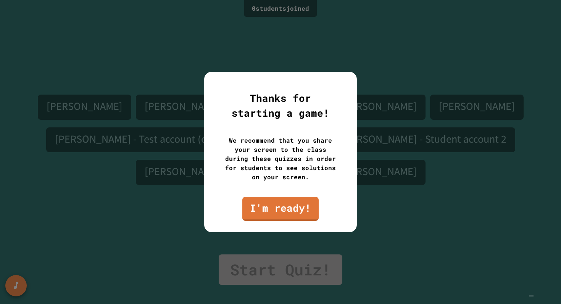
click at [286, 237] on div at bounding box center [280, 152] width 561 height 304
click at [269, 215] on link "I'm ready!" at bounding box center [281, 208] width 76 height 25
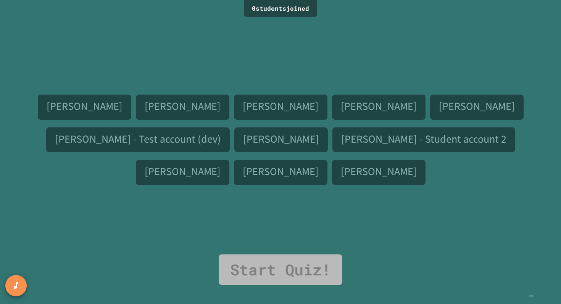
click at [532, 296] on img "Chat widget" at bounding box center [532, 296] width 0 height 0
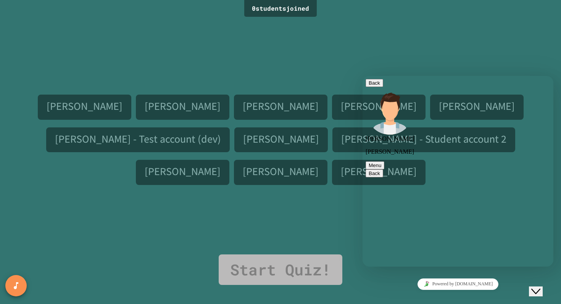
type textarea "**********"
paste textarea
click at [330, 199] on div "Bon Lee Elizabeth Kane Benjamin Zeidenberg Nate Gregory Kai Sarko Karl - Test a…" at bounding box center [280, 137] width 523 height 236
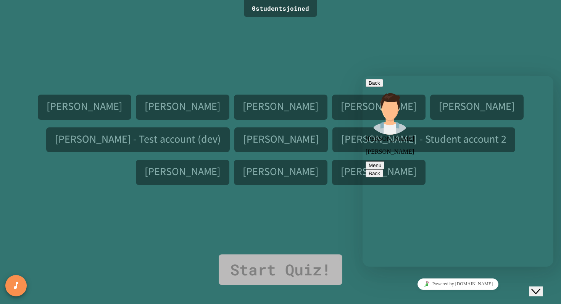
click at [542, 291] on button "Close Chat This icon closes the chat window." at bounding box center [536, 292] width 14 height 10
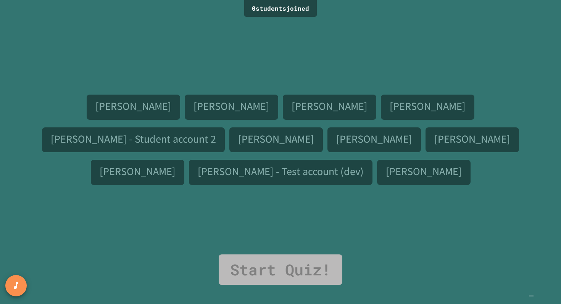
scroll to position [0, 0]
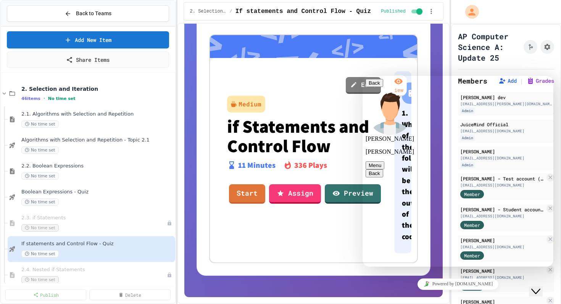
scroll to position [130, 0]
click at [375, 87] on button "Back" at bounding box center [375, 83] width 18 height 8
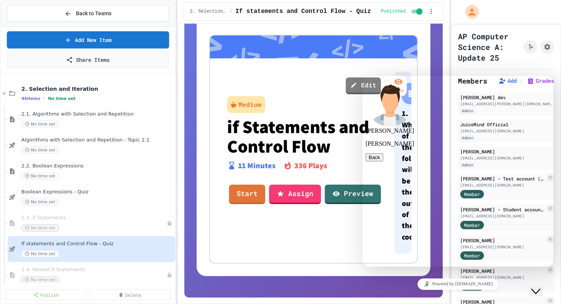
scroll to position [785, 0]
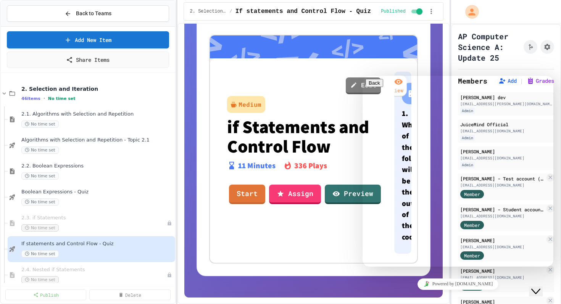
click at [537, 289] on icon "Chat widget" at bounding box center [536, 291] width 9 height 5
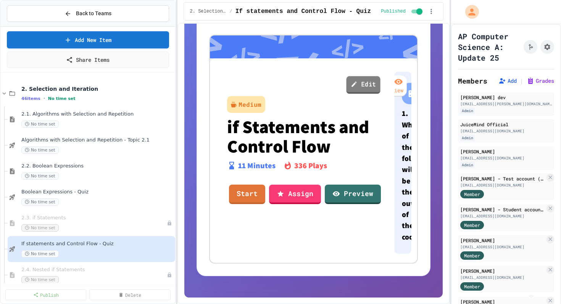
click at [370, 79] on link "Edit" at bounding box center [363, 85] width 34 height 18
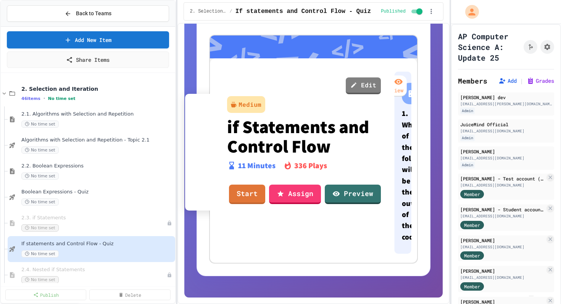
click at [312, 183] on link "Exit" at bounding box center [310, 181] width 55 height 22
click at [532, 296] on img "Chat widget" at bounding box center [532, 296] width 0 height 0
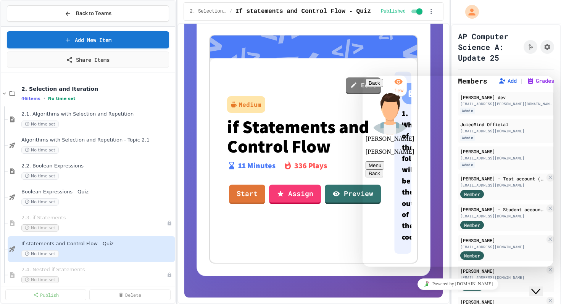
click at [372, 86] on button "Back" at bounding box center [375, 83] width 18 height 8
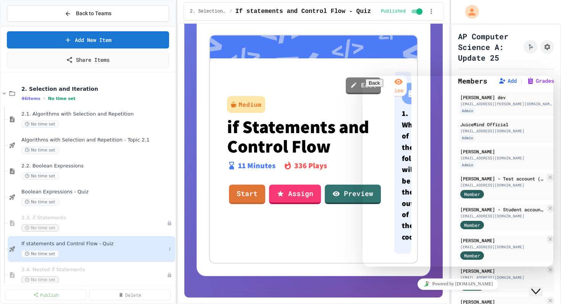
click at [70, 243] on span "If statements and Control Flow - Quiz" at bounding box center [93, 244] width 145 height 6
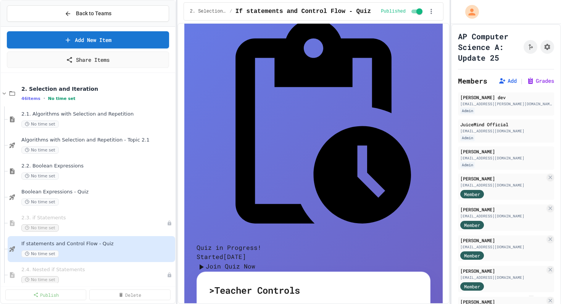
scroll to position [284, 0]
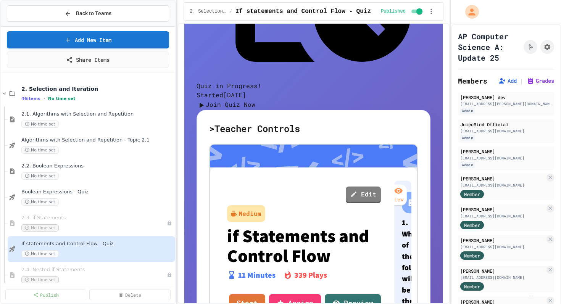
click at [532, 296] on img "Chat widget" at bounding box center [532, 296] width 0 height 0
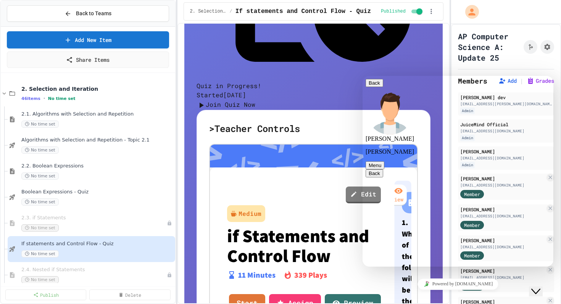
click at [529, 287] on button "Close Chat This icon closes the chat window." at bounding box center [536, 292] width 14 height 10
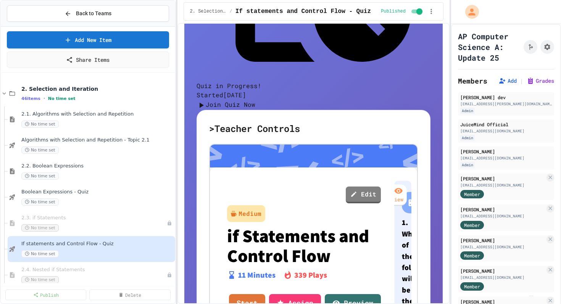
click at [532, 296] on img "Chat widget" at bounding box center [532, 296] width 0 height 0
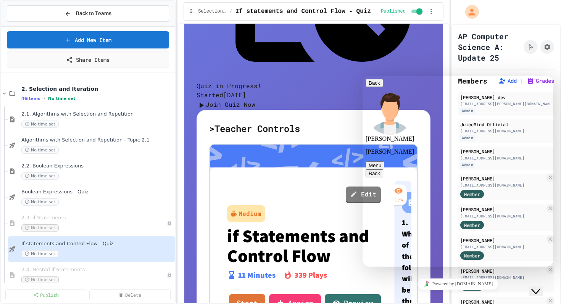
type textarea "*"
type textarea "**********"
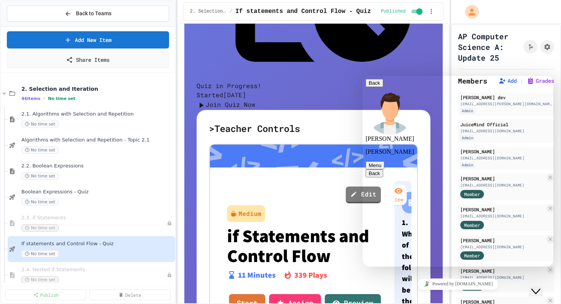
click at [541, 288] on icon "Close Chat This icon closes the chat window." at bounding box center [536, 291] width 9 height 9
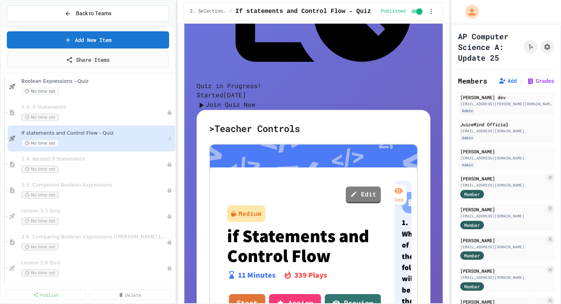
scroll to position [112, 0]
click at [70, 155] on span "2.4. Nested if Statements" at bounding box center [90, 158] width 138 height 6
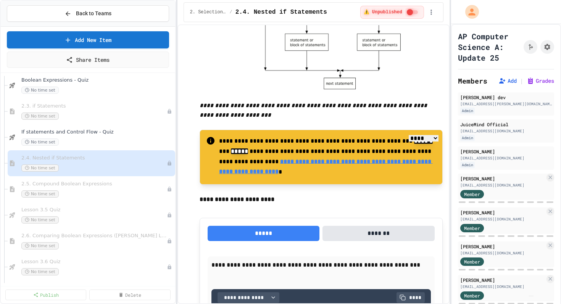
scroll to position [1012, 0]
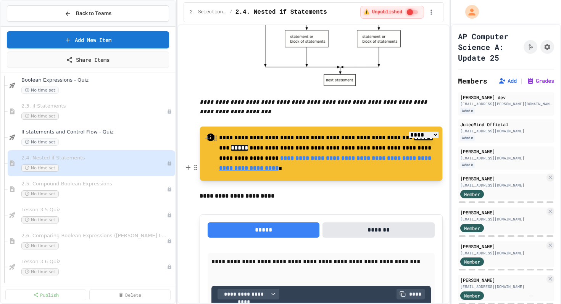
click at [286, 173] on p "**********" at bounding box center [327, 154] width 217 height 42
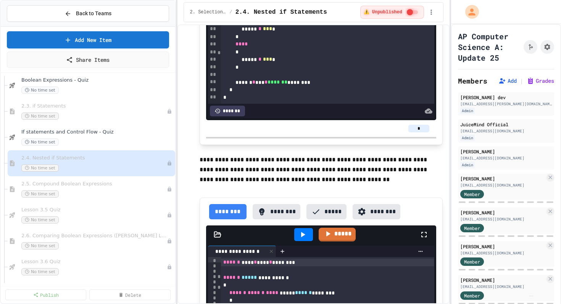
scroll to position [2435, 0]
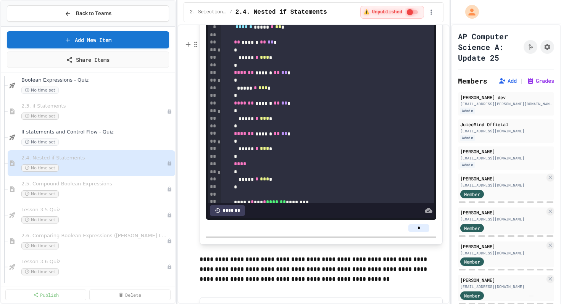
scroll to position [27, 0]
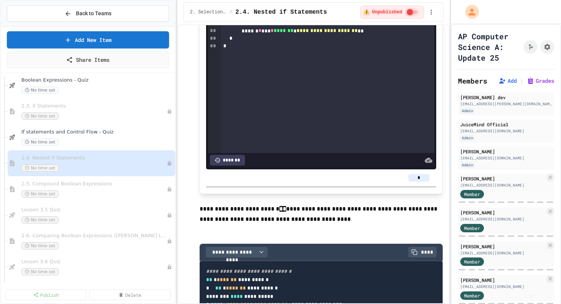
scroll to position [3904, 0]
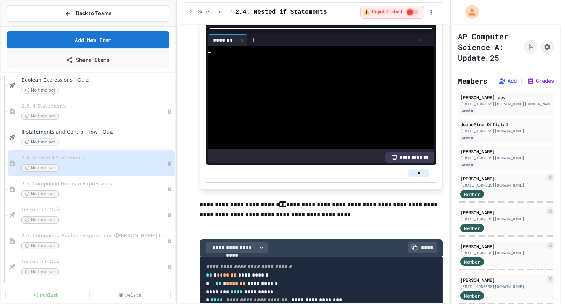
scroll to position [24, 0]
click at [277, 66] on div at bounding box center [318, 63] width 220 height 7
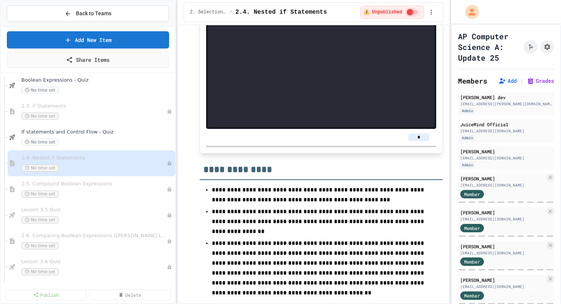
scroll to position [5452, 0]
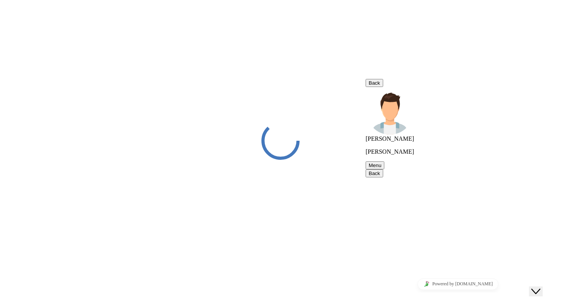
scroll to position [804, 0]
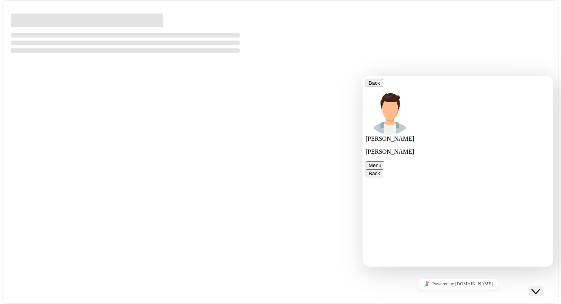
select select "***"
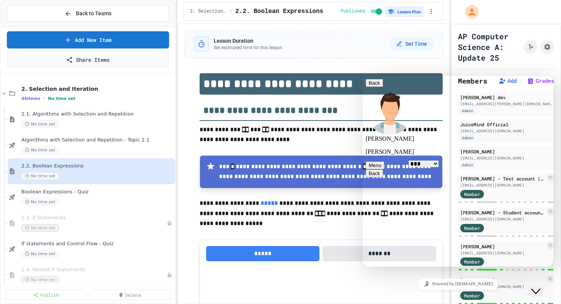
click at [540, 287] on icon "Close Chat This icon closes the chat window." at bounding box center [536, 291] width 9 height 9
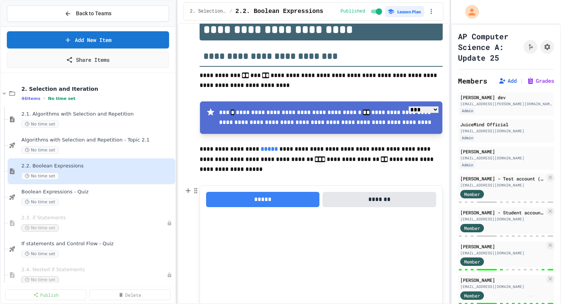
scroll to position [53, 0]
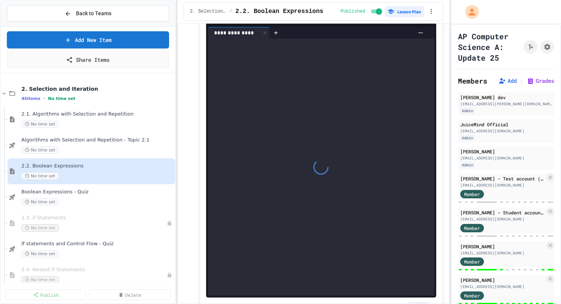
type textarea "*"
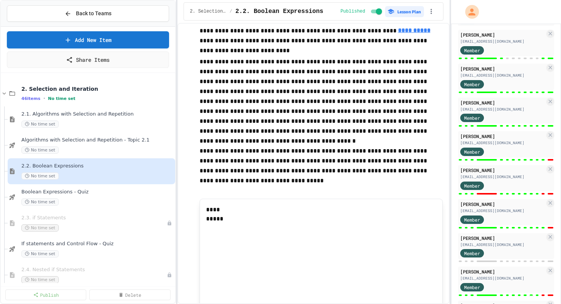
scroll to position [187, 0]
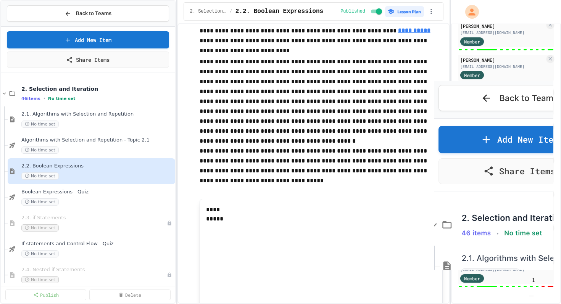
click at [366, 136] on p "**********" at bounding box center [321, 96] width 243 height 79
click at [532, 296] on img "Chat widget" at bounding box center [532, 296] width 0 height 0
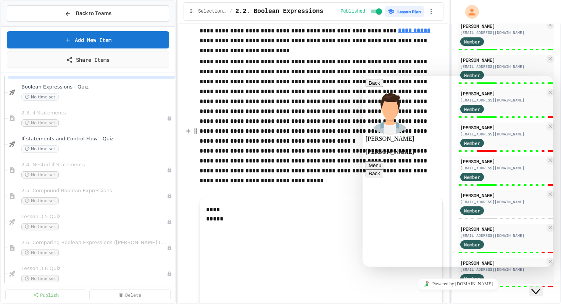
scroll to position [106, 0]
click at [71, 141] on span "If statements and Control Flow - Quiz" at bounding box center [93, 138] width 145 height 6
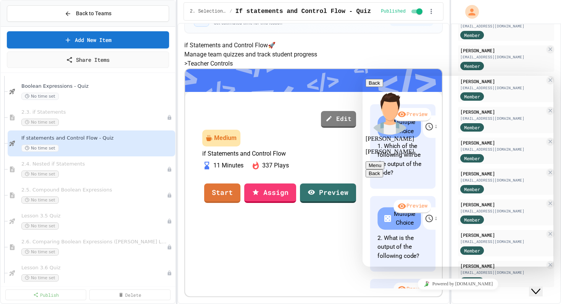
scroll to position [105, 0]
click at [294, 202] on link "Assign" at bounding box center [269, 192] width 47 height 21
type textarea "**********"
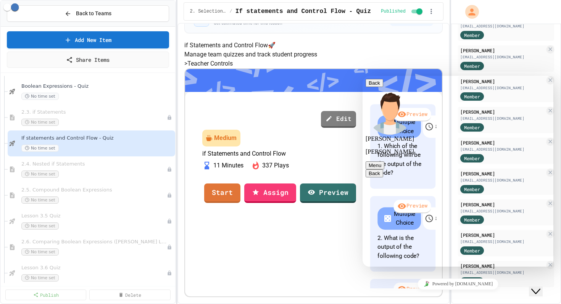
scroll to position [1066, 0]
type textarea "*"
drag, startPoint x: 410, startPoint y: 256, endPoint x: 399, endPoint y: 259, distance: 11.4
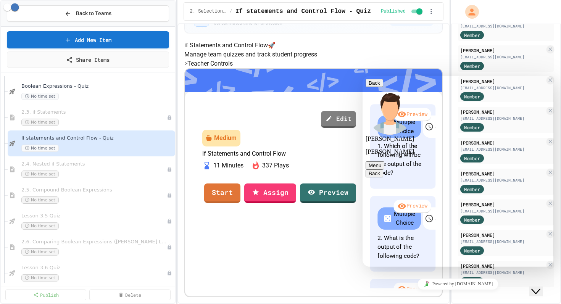
type textarea "*"
type textarea "**********"
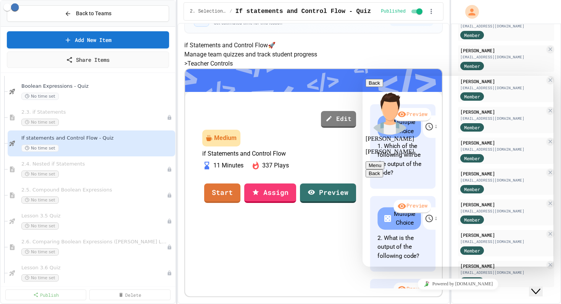
type textarea "*"
type textarea "**********"
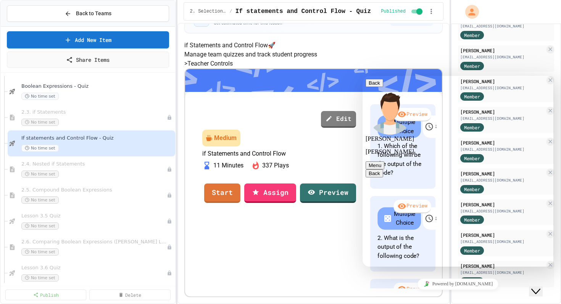
click at [240, 203] on link "Start" at bounding box center [222, 192] width 36 height 21
type textarea "**********"
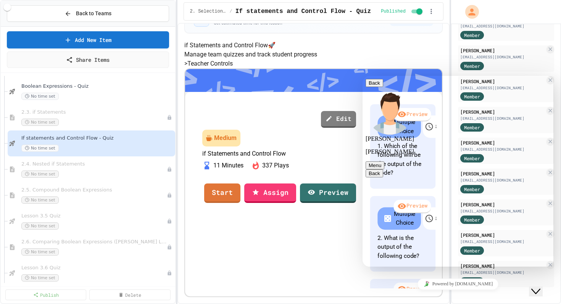
type textarea "**********"
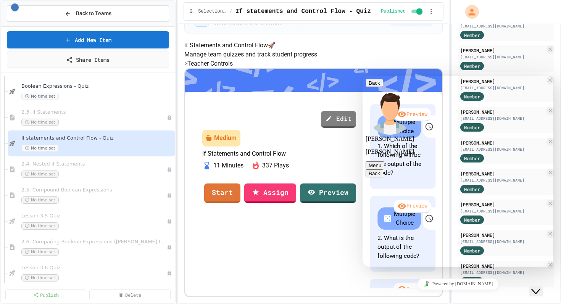
type textarea "*"
click at [539, 287] on icon "Close Chat This icon closes the chat window." at bounding box center [536, 291] width 9 height 9
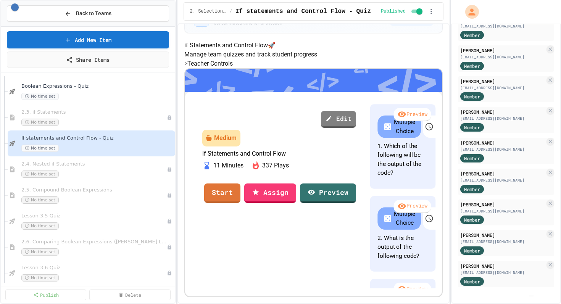
click at [239, 190] on link "Start" at bounding box center [222, 192] width 33 height 21
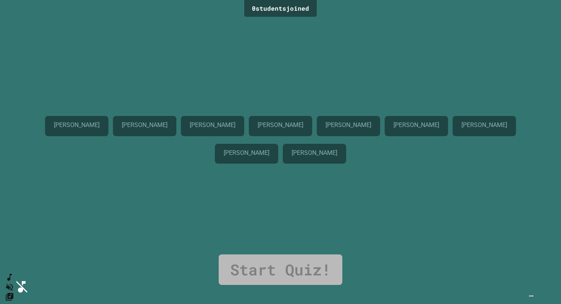
click at [419, 175] on icon "Chat attention grabber" at bounding box center [419, 175] width 0 height 0
click at [532, 296] on img "Chat widget" at bounding box center [532, 296] width 0 height 0
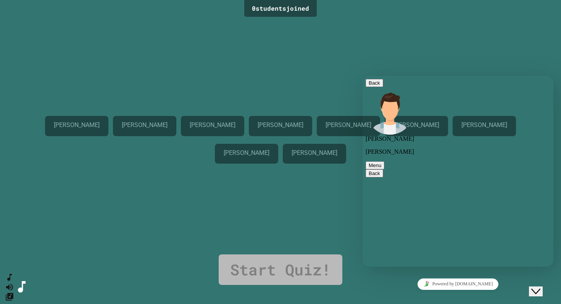
scroll to position [1285, 0]
type textarea "**********"
click at [540, 288] on icon "Close Chat This icon closes the chat window." at bounding box center [536, 291] width 9 height 9
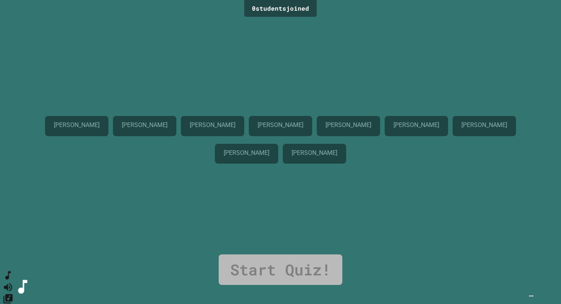
click at [14, 281] on icon "SpeedDial basic example" at bounding box center [8, 275] width 11 height 11
click at [109, 38] on div "Nate Gregory Elizabeth Kane Natalie Pristas Bon Lee Ryan Nguyen Benjamin Zeiden…" at bounding box center [280, 137] width 523 height 236
click at [502, 49] on div "Nate Gregory Elizabeth Kane Natalie Pristas Bon Lee Ryan Nguyen Benjamin Zeiden…" at bounding box center [280, 137] width 523 height 236
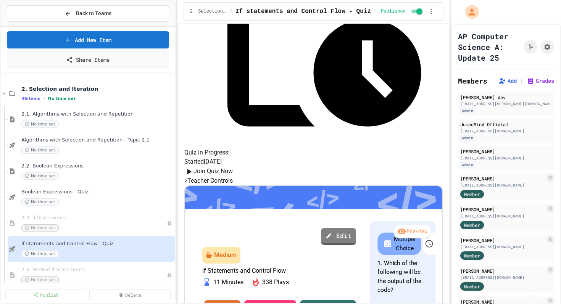
scroll to position [195, 0]
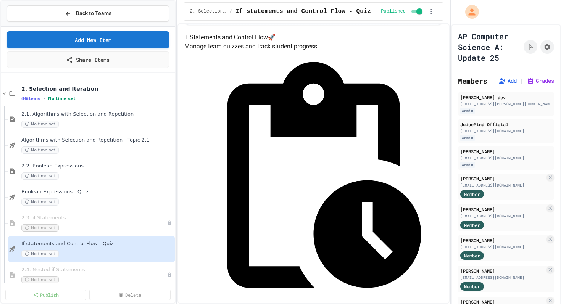
scroll to position [39, 0]
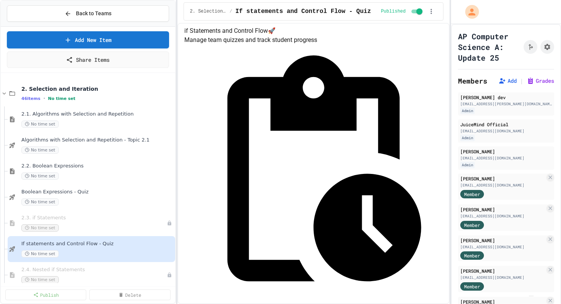
click at [315, 36] on h4 "if Statements and Control Flow 🚀" at bounding box center [313, 30] width 259 height 9
click at [311, 45] on p "Manage team quizzes and track student progress" at bounding box center [313, 40] width 259 height 9
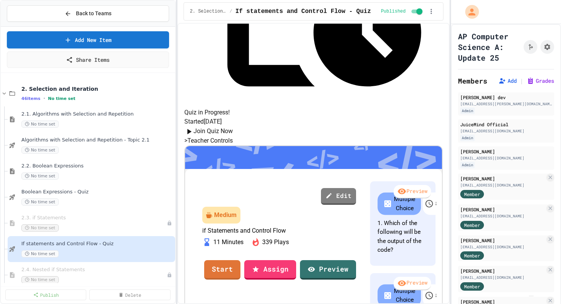
scroll to position [240, 0]
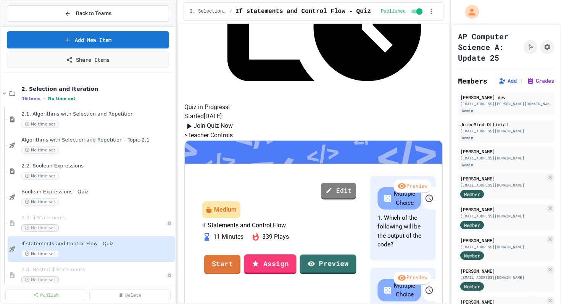
click at [343, 255] on link "Preview" at bounding box center [328, 264] width 57 height 19
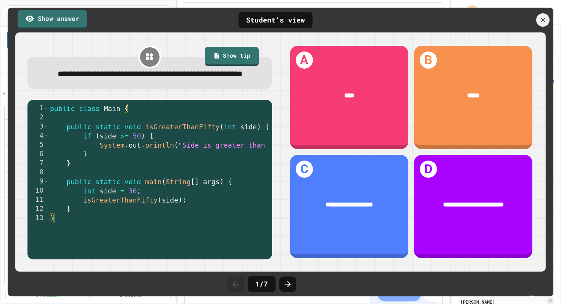
click at [72, 15] on link "Show answer" at bounding box center [52, 19] width 69 height 19
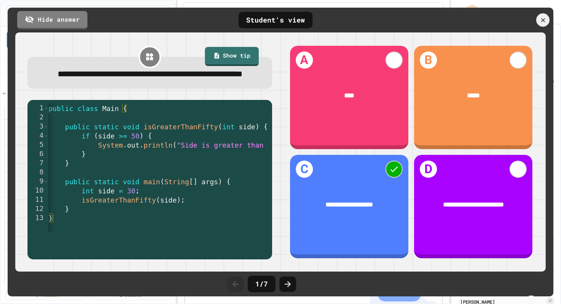
scroll to position [0, 10]
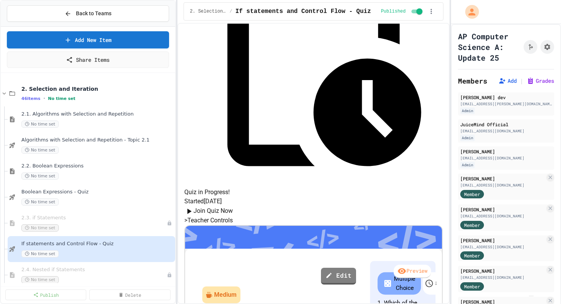
scroll to position [256, 0]
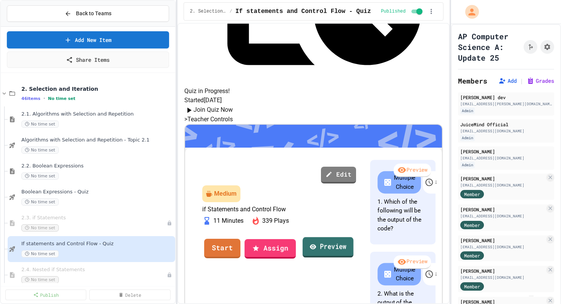
click at [348, 238] on link "Preview" at bounding box center [327, 248] width 51 height 21
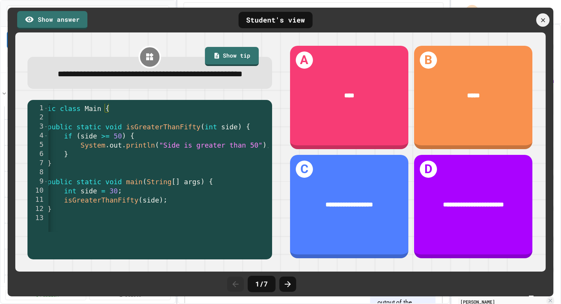
scroll to position [0, 23]
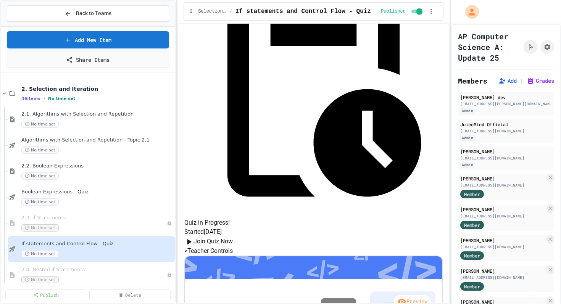
scroll to position [192, 0]
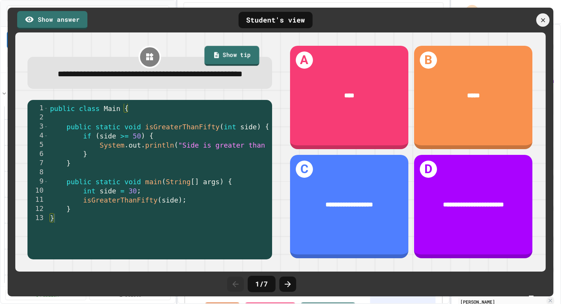
click at [223, 54] on link "Show tip" at bounding box center [232, 56] width 55 height 20
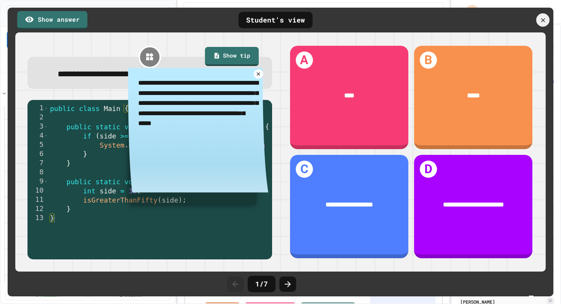
click at [259, 77] on icon at bounding box center [259, 74] width 6 height 6
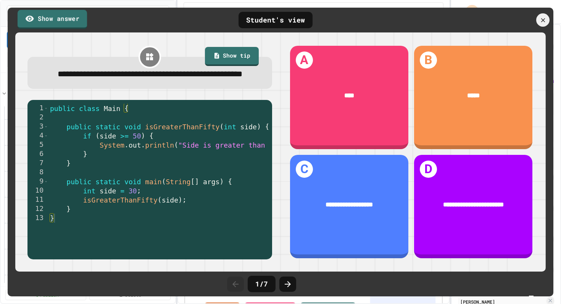
click at [67, 21] on link "Show answer" at bounding box center [53, 19] width 70 height 19
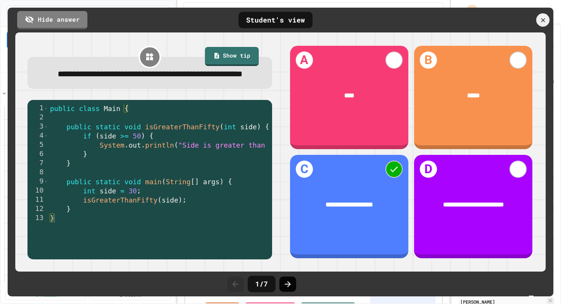
click at [292, 286] on icon at bounding box center [287, 284] width 9 height 9
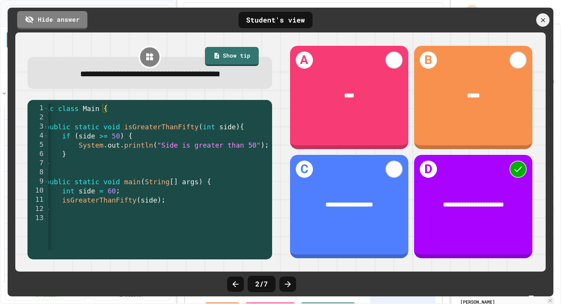
scroll to position [0, 23]
click at [289, 283] on icon at bounding box center [288, 284] width 6 height 6
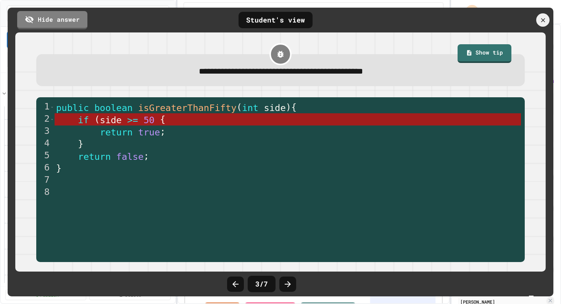
click at [289, 283] on icon at bounding box center [288, 284] width 6 height 6
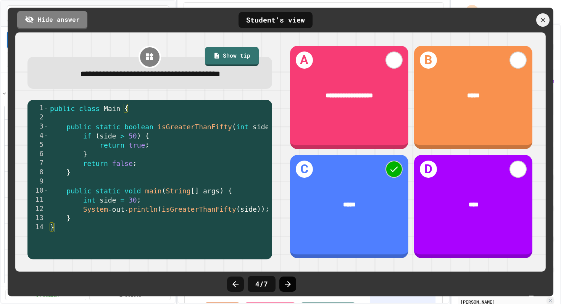
click at [287, 281] on icon at bounding box center [287, 284] width 9 height 9
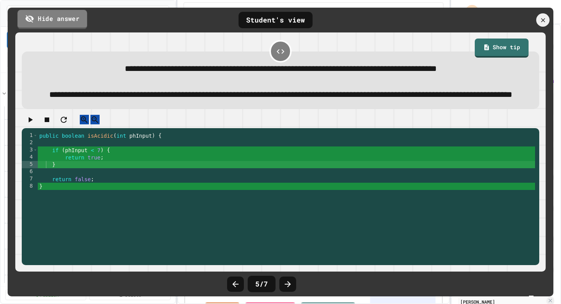
click at [54, 20] on link "Hide answer" at bounding box center [53, 19] width 70 height 19
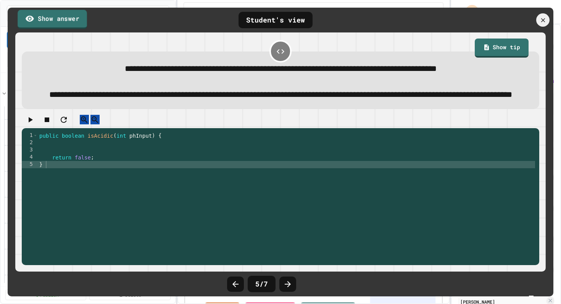
click at [54, 20] on link "Show answer" at bounding box center [53, 19] width 70 height 19
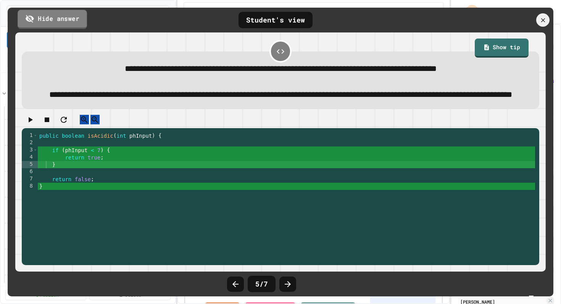
click at [54, 20] on link "Hide answer" at bounding box center [53, 19] width 70 height 19
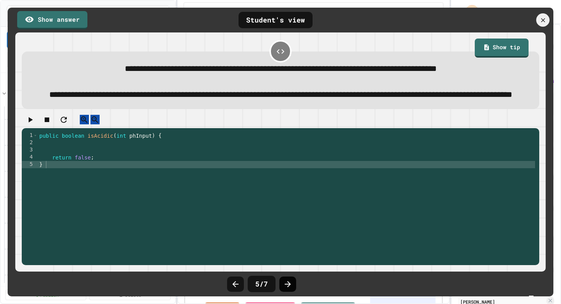
click at [287, 282] on icon at bounding box center [287, 284] width 9 height 9
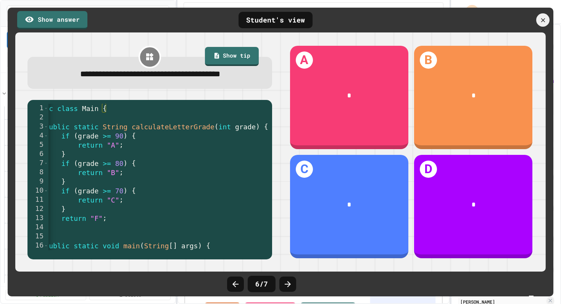
scroll to position [0, 0]
click at [70, 16] on link "Show answer" at bounding box center [52, 18] width 64 height 19
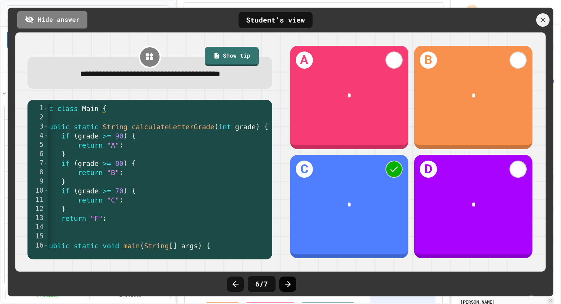
click at [290, 285] on icon at bounding box center [287, 284] width 9 height 9
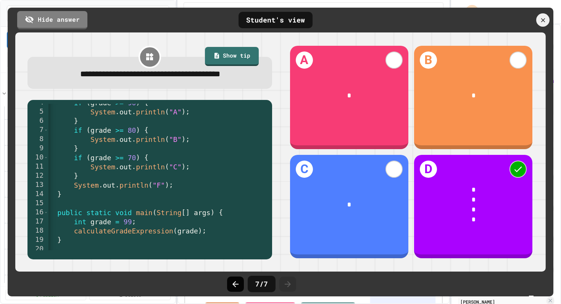
click at [234, 285] on icon at bounding box center [236, 284] width 6 height 6
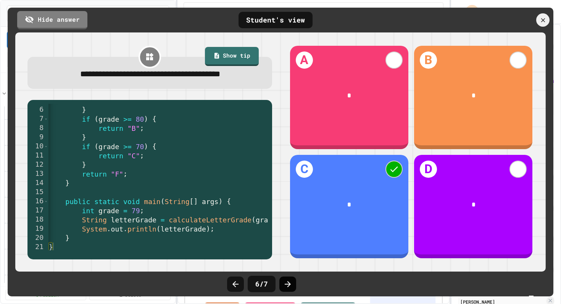
click at [291, 286] on icon at bounding box center [287, 284] width 9 height 9
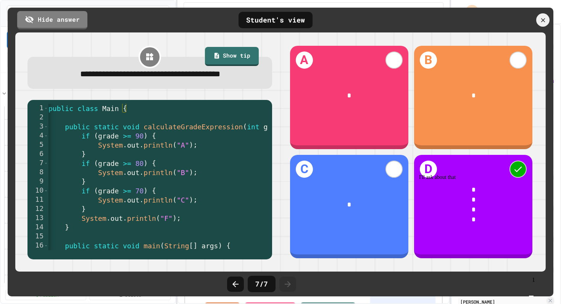
click at [532, 296] on img "Chat widget" at bounding box center [532, 296] width 0 height 0
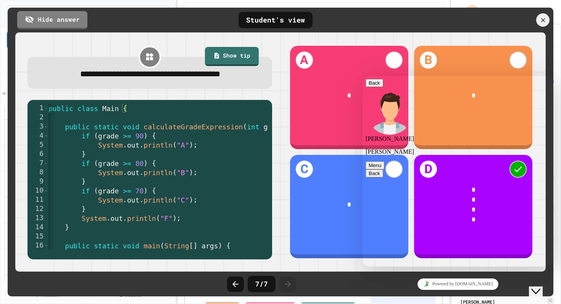
click at [542, 290] on button "Close Chat This icon closes the chat window." at bounding box center [536, 292] width 14 height 10
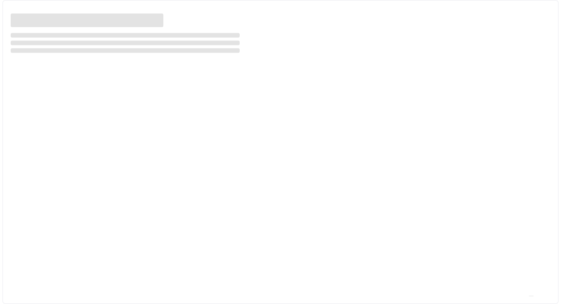
select select "***"
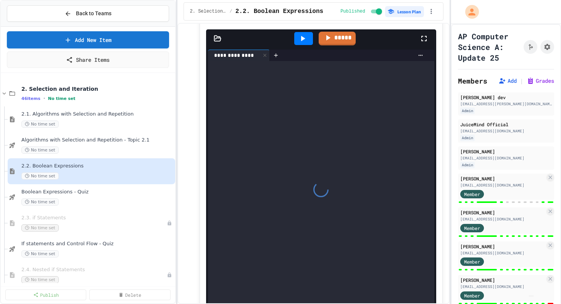
type textarea "*"
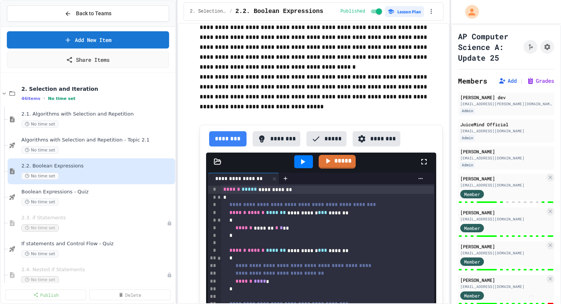
scroll to position [3738, 0]
drag, startPoint x: 302, startPoint y: 74, endPoint x: 281, endPoint y: 90, distance: 26.2
click at [281, 63] on p "**********" at bounding box center [321, 22] width 243 height 79
click at [314, 112] on p "**********" at bounding box center [321, 93] width 243 height 40
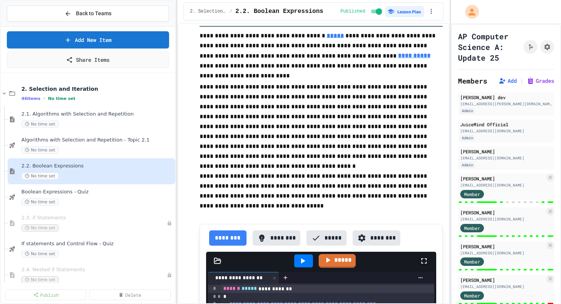
scroll to position [3607, 0]
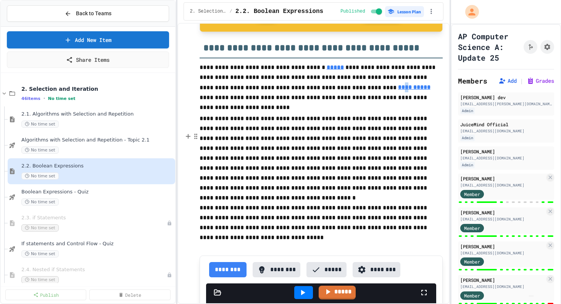
click at [398, 90] on u "**********" at bounding box center [414, 87] width 32 height 6
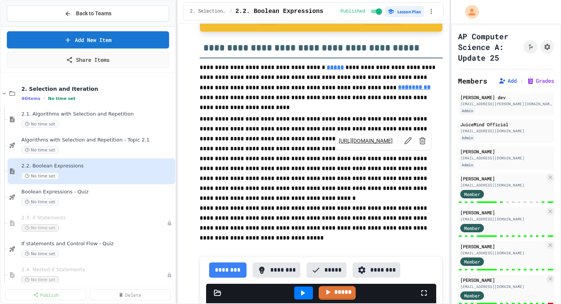
click at [365, 141] on link "[URL][DOMAIN_NAME]" at bounding box center [366, 141] width 54 height 8
